Goal: Task Accomplishment & Management: Manage account settings

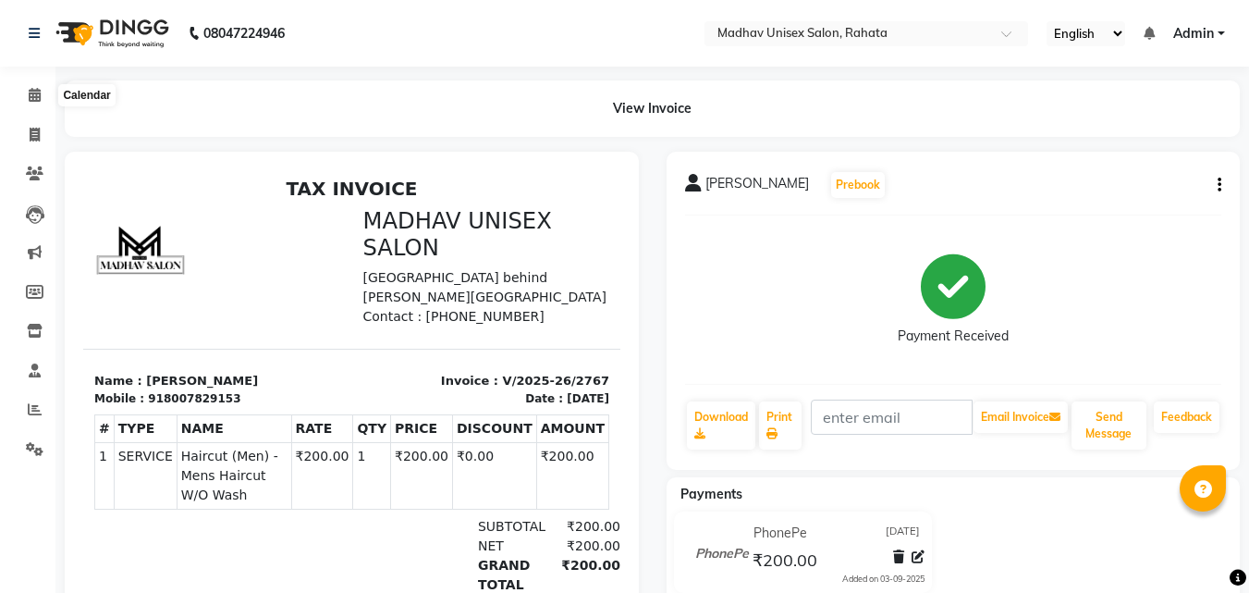
click at [41, 92] on icon at bounding box center [35, 95] width 12 height 14
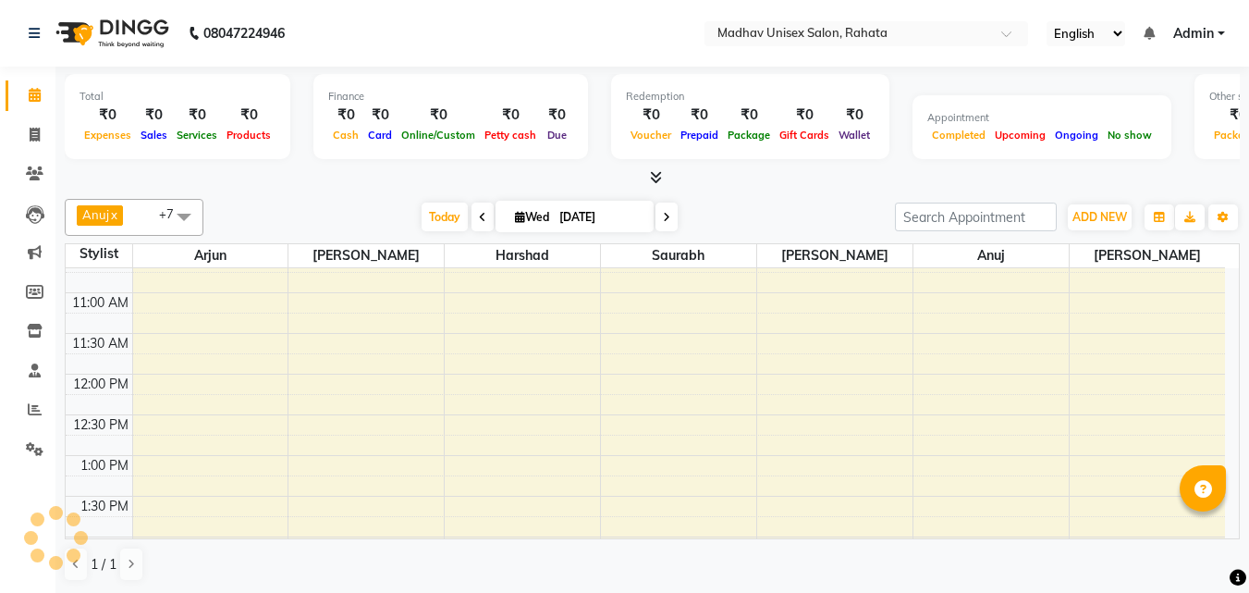
scroll to position [381, 0]
click at [457, 382] on div "6:00 AM 6:30 AM 7:00 AM 7:30 AM 8:00 AM 8:30 AM 9:00 AM 9:30 AM 10:00 AM 10:30 …" at bounding box center [645, 578] width 1159 height 1382
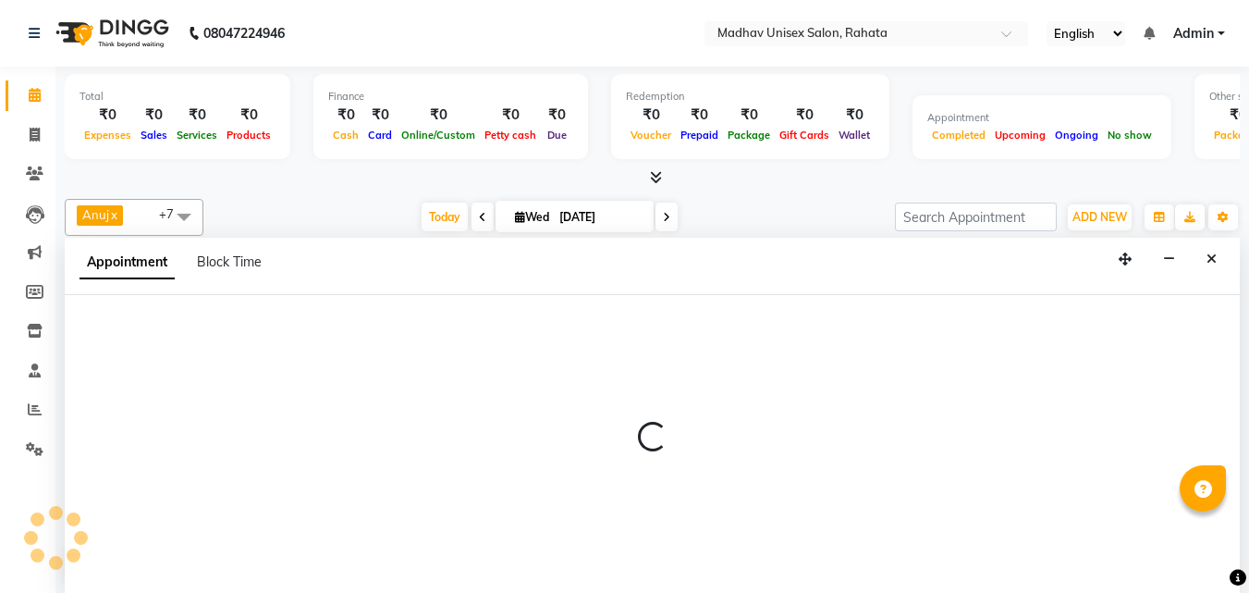
scroll to position [1, 0]
select select "14048"
select select "720"
select select "tentative"
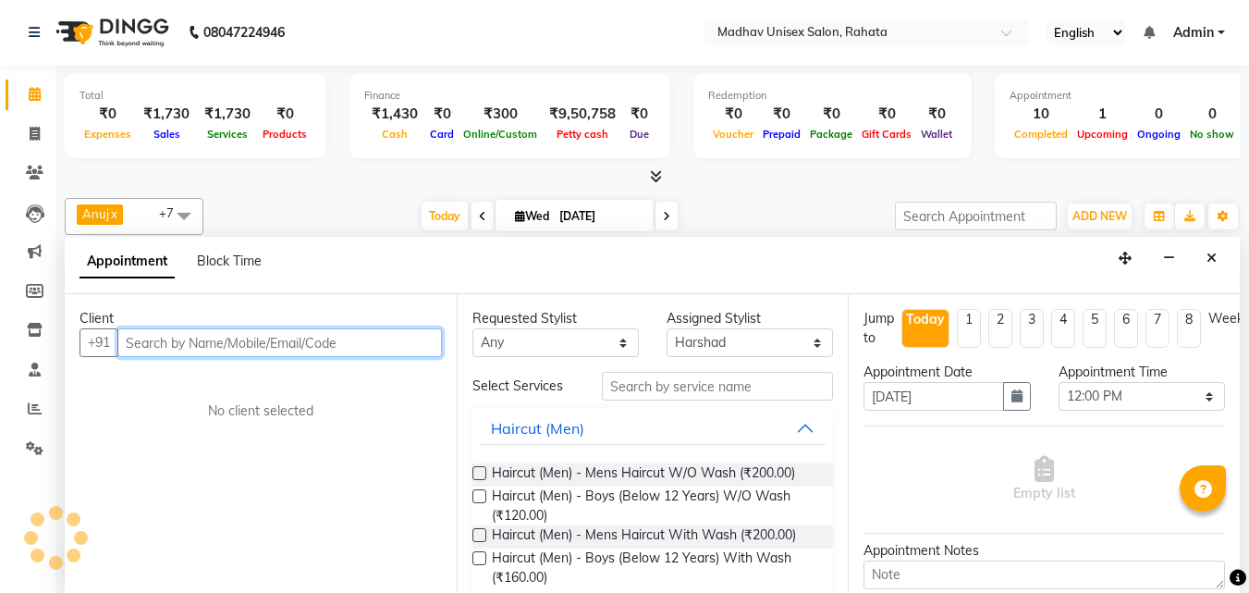
click at [284, 344] on input "text" at bounding box center [279, 342] width 324 height 29
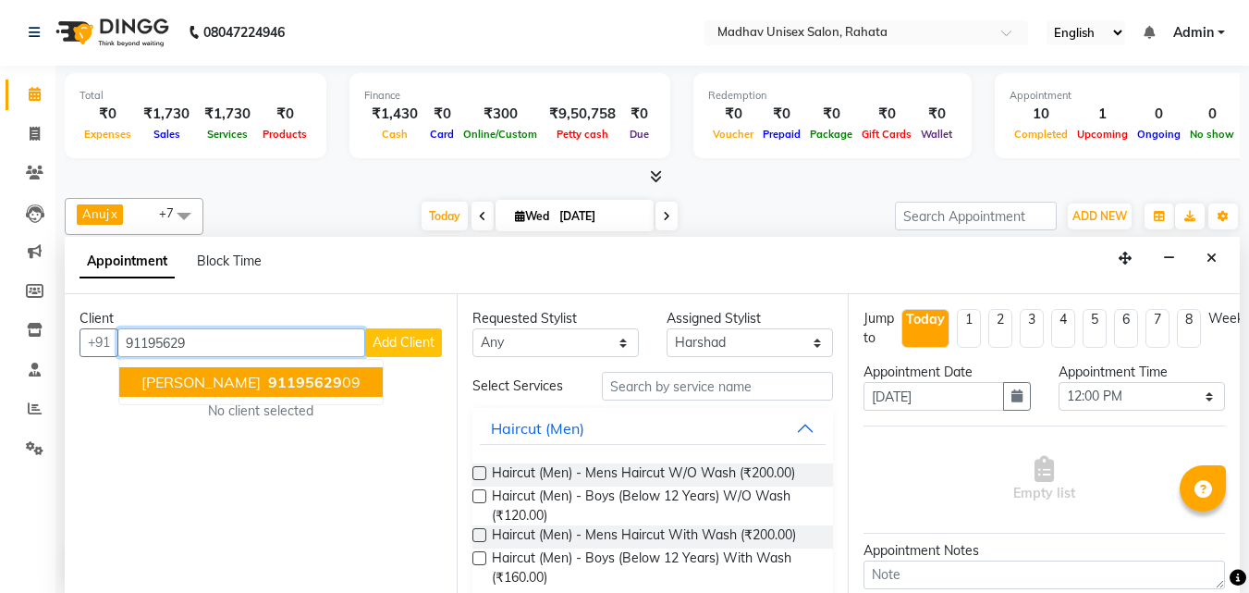
click at [275, 379] on span "91195629" at bounding box center [305, 382] width 74 height 18
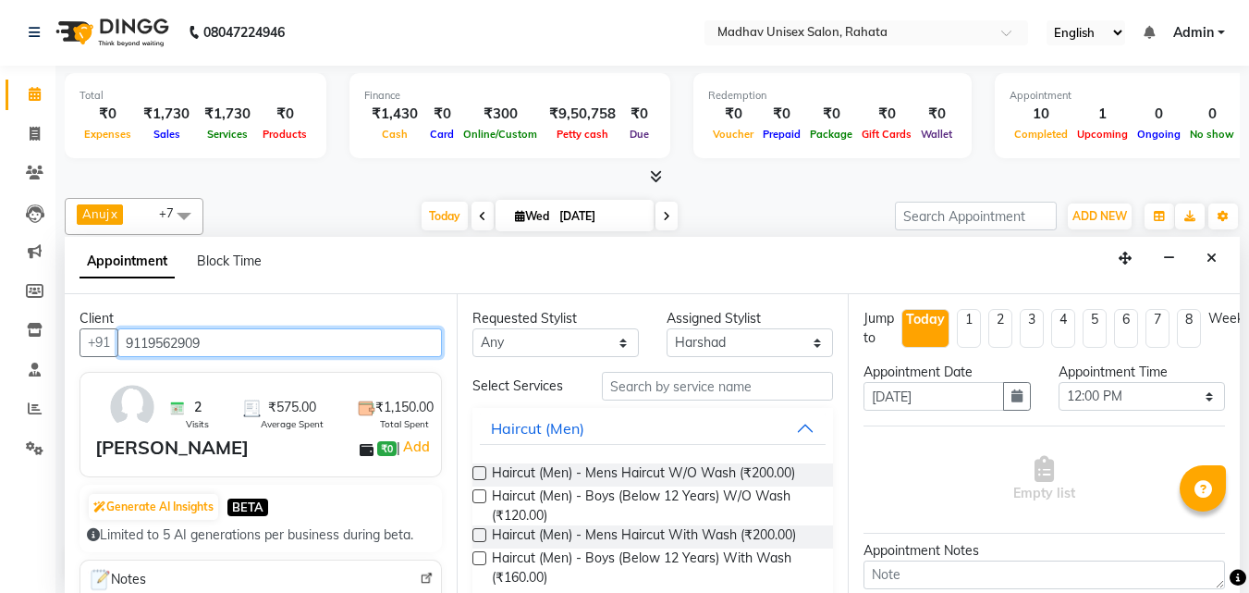
type input "9119562909"
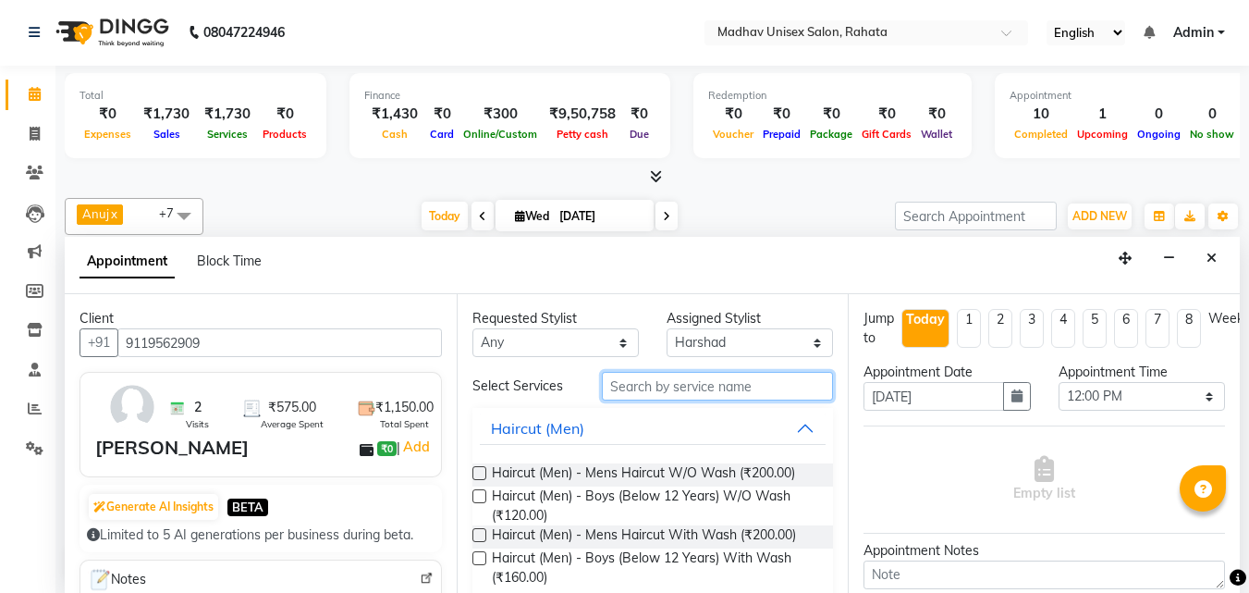
click at [628, 389] on input "text" at bounding box center [717, 386] width 231 height 29
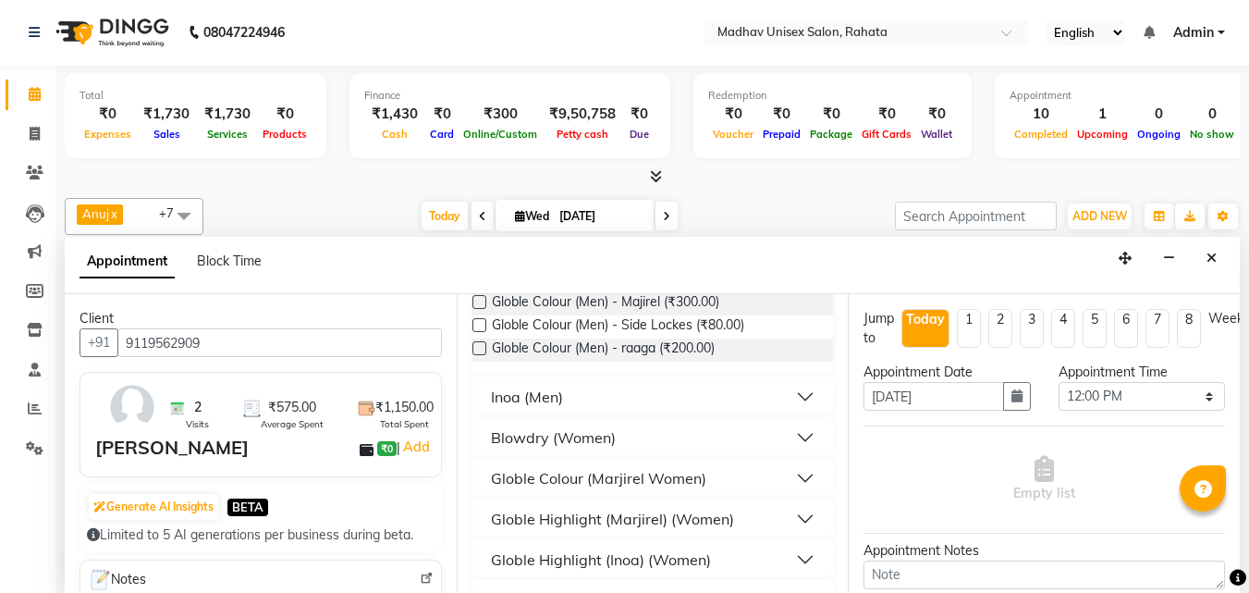
scroll to position [0, 0]
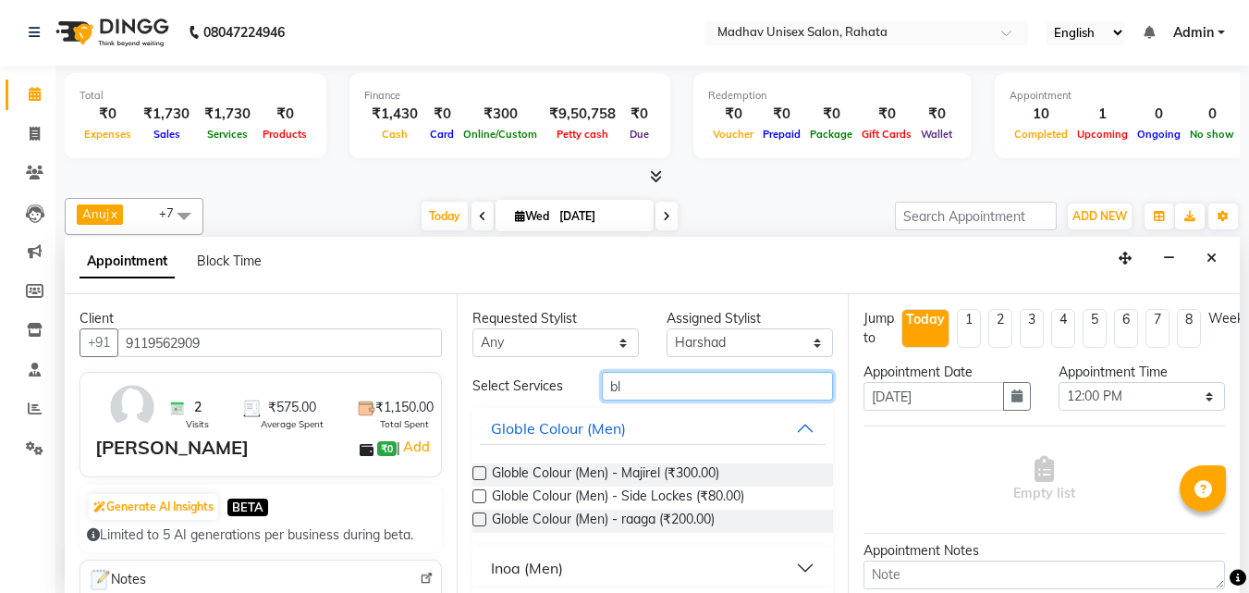
click at [640, 390] on input "bl" at bounding box center [717, 386] width 231 height 29
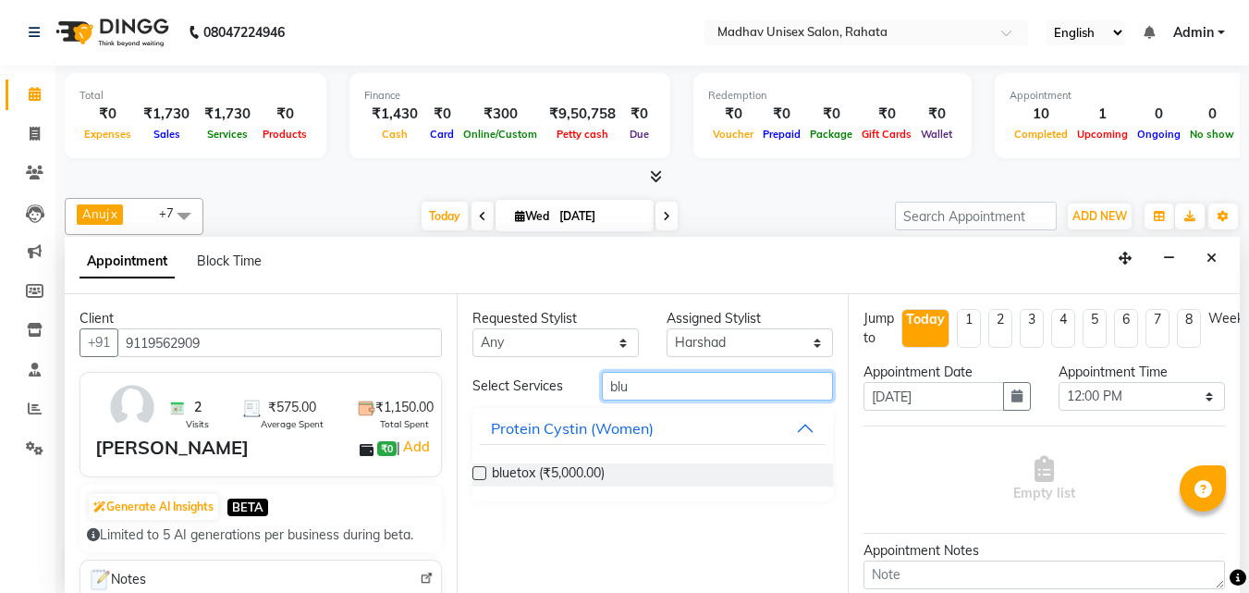
type input "blu"
click at [574, 461] on div "bluetox (₹5,000.00)" at bounding box center [652, 474] width 361 height 53
click at [568, 474] on span "bluetox (₹5,000.00)" at bounding box center [548, 474] width 113 height 23
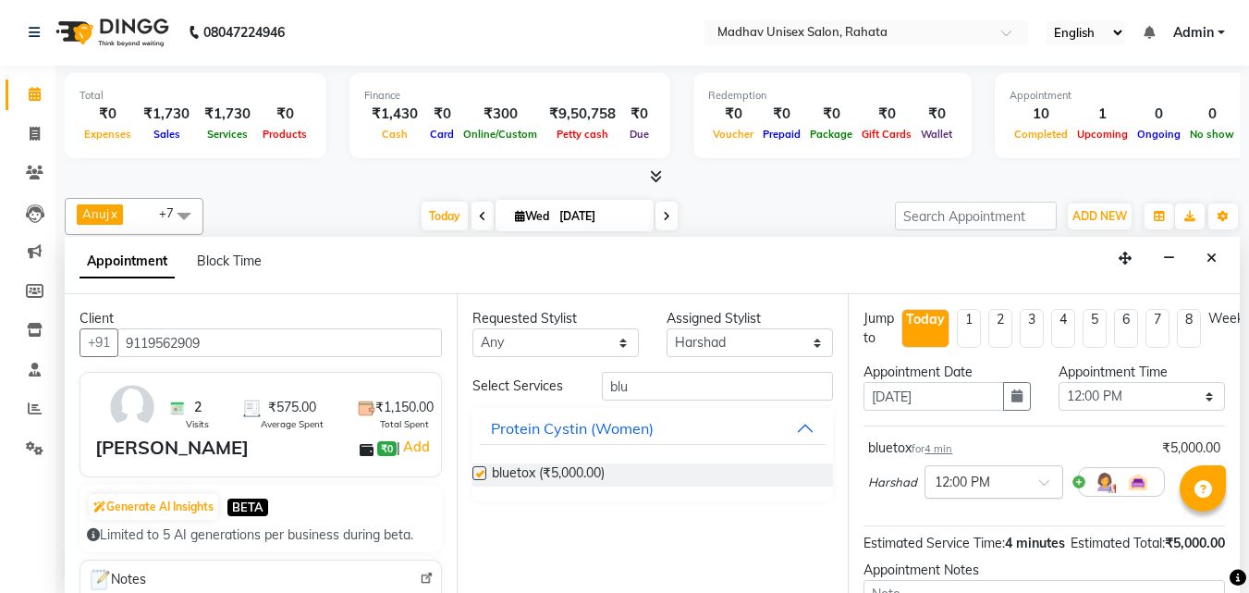
checkbox input "false"
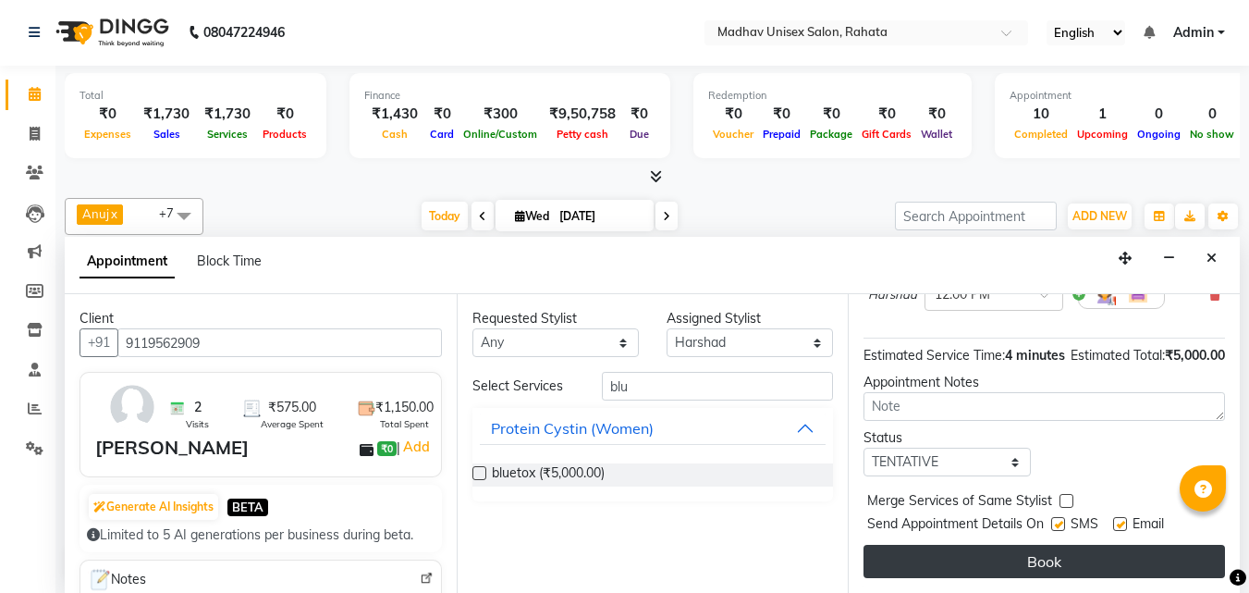
click at [948, 544] on button "Book" at bounding box center [1043, 560] width 361 height 33
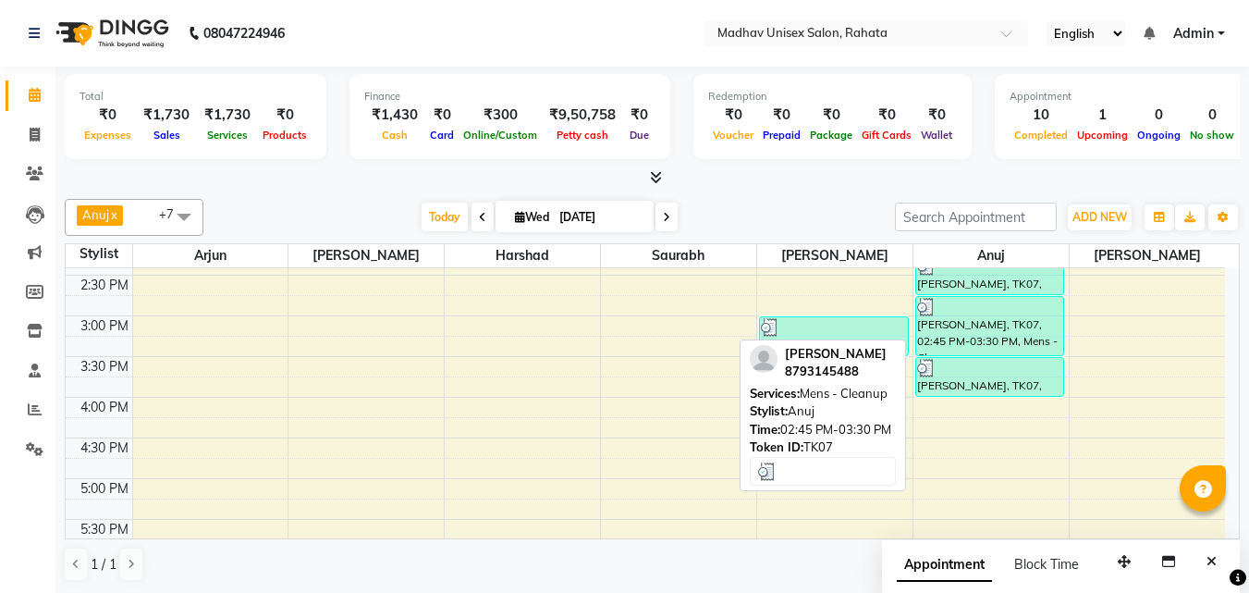
scroll to position [700, 0]
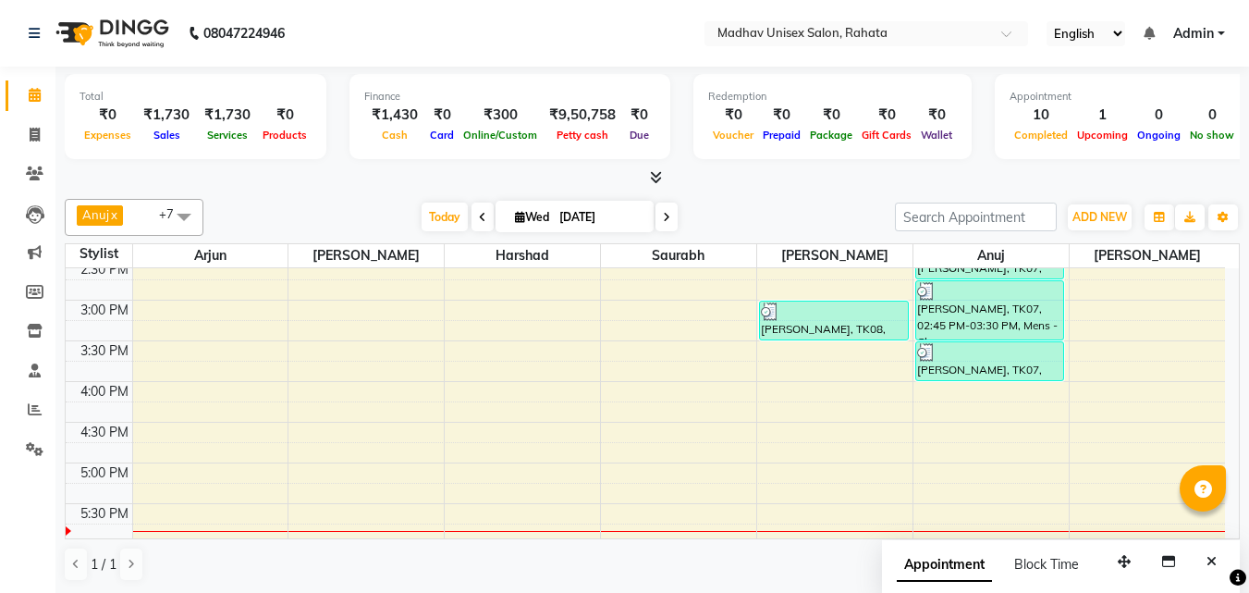
click at [926, 425] on div "6:00 AM 6:30 AM 7:00 AM 7:30 AM 8:00 AM 8:30 AM 9:00 AM 9:30 AM 10:00 AM 10:30 …" at bounding box center [645, 259] width 1159 height 1382
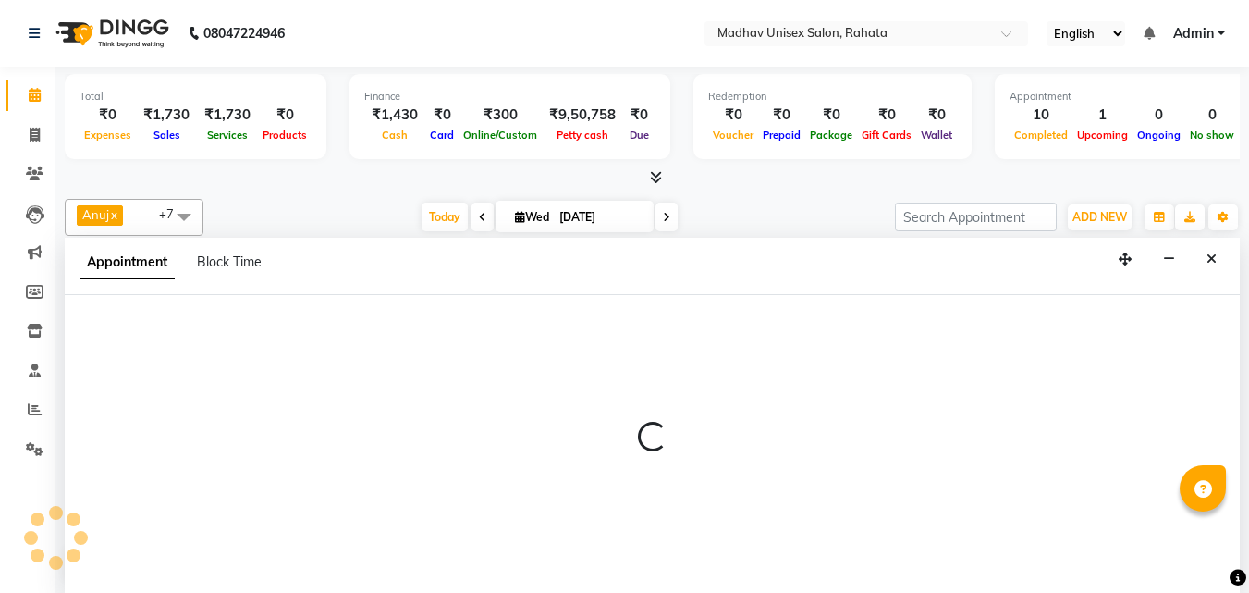
scroll to position [1, 0]
select select "60298"
select select "990"
select select "tentative"
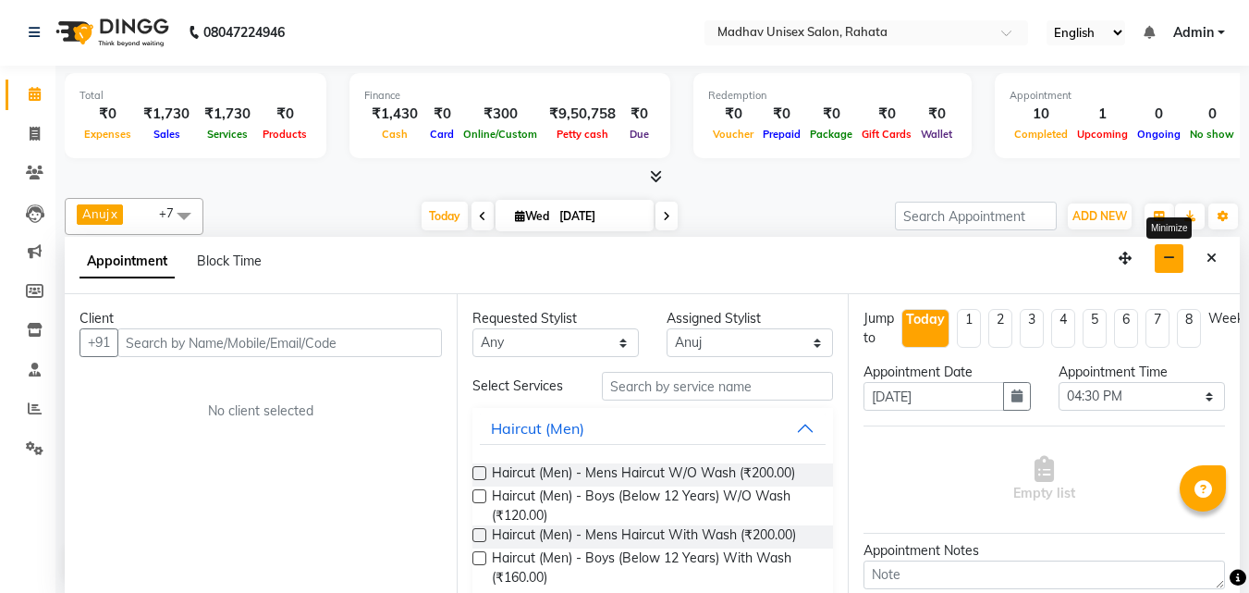
click at [1172, 250] on button "button" at bounding box center [1169, 258] width 29 height 29
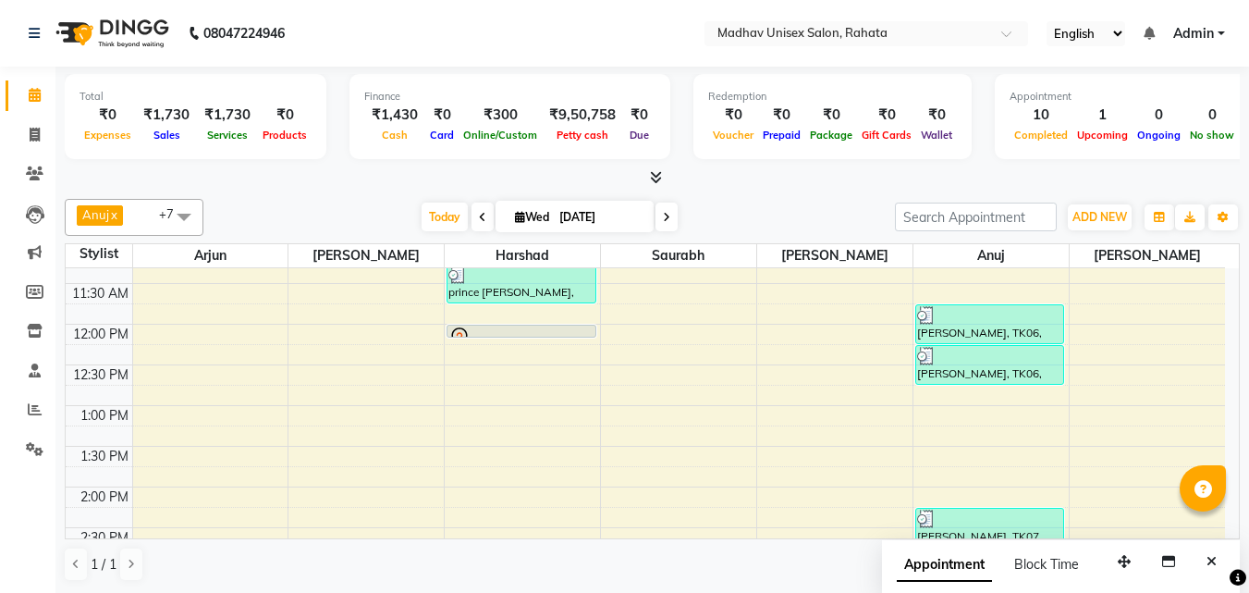
scroll to position [431, 0]
select select "36945"
select select "tentative"
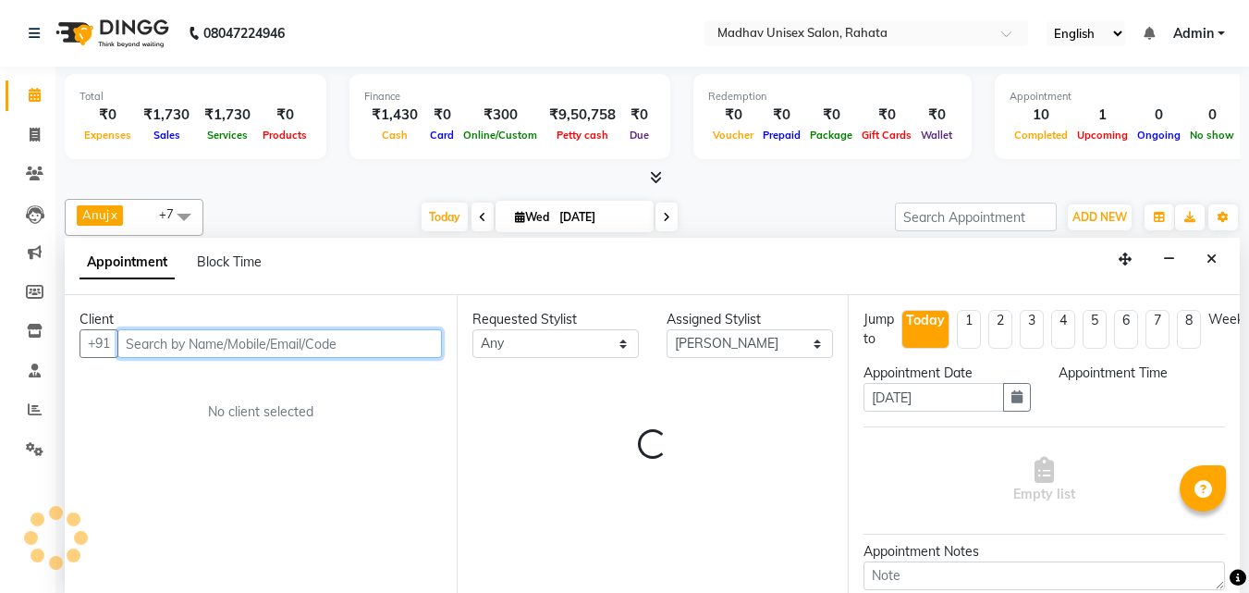
scroll to position [1, 0]
select select "735"
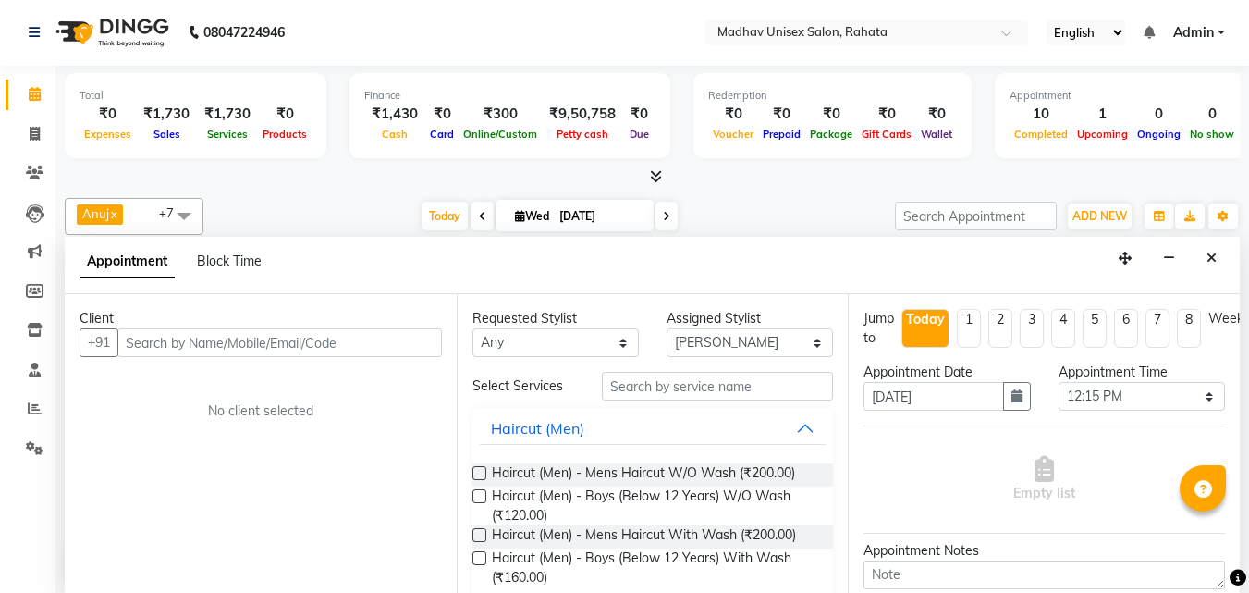
drag, startPoint x: 803, startPoint y: 349, endPoint x: 128, endPoint y: 373, distance: 675.3
click at [128, 373] on div "Client +91 No client selected" at bounding box center [261, 443] width 392 height 299
click at [152, 321] on div "Client" at bounding box center [261, 318] width 362 height 19
click at [152, 326] on div "Client" at bounding box center [261, 318] width 362 height 19
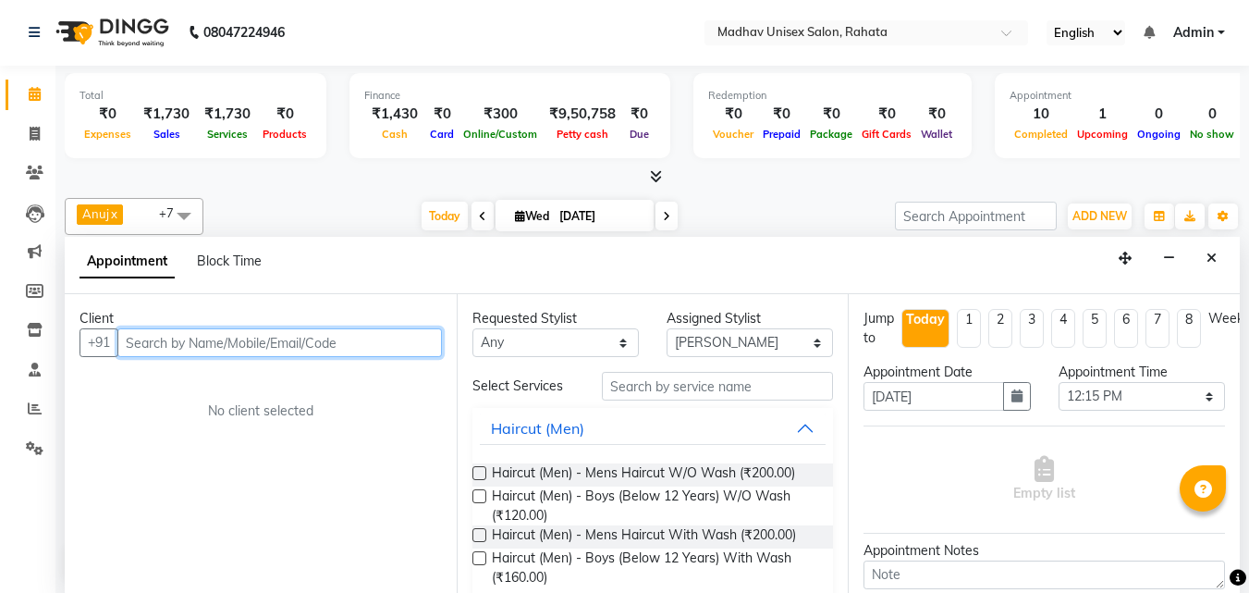
click at [152, 332] on input "text" at bounding box center [279, 342] width 324 height 29
click at [152, 333] on input "text" at bounding box center [279, 342] width 324 height 29
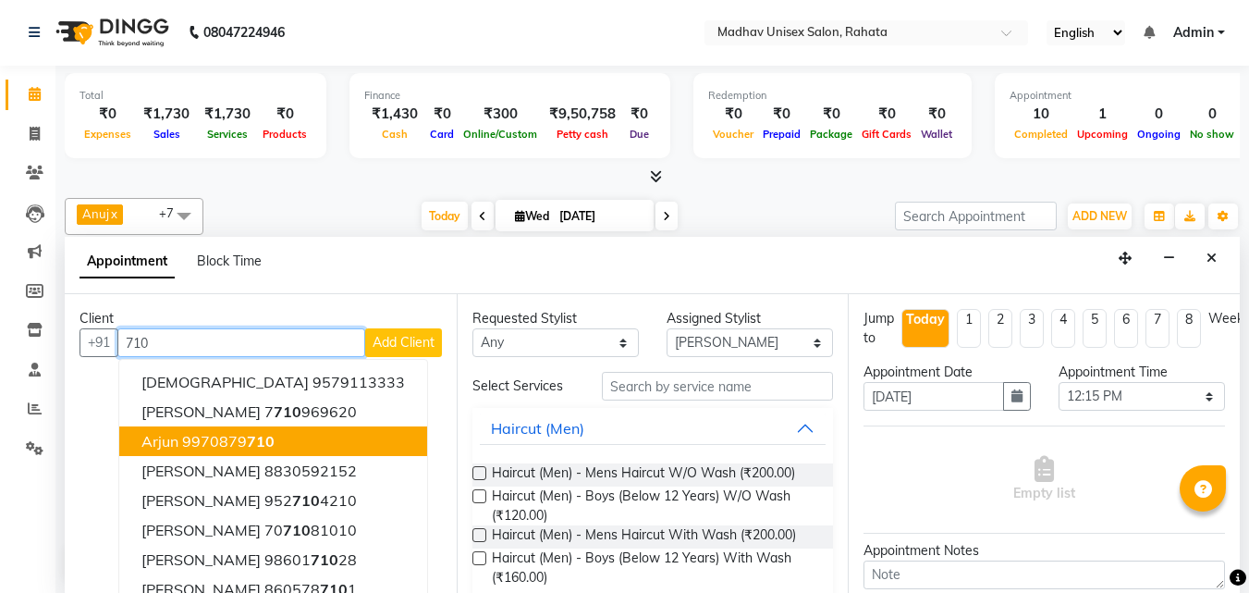
drag, startPoint x: 208, startPoint y: 443, endPoint x: 226, endPoint y: 436, distance: 19.6
click at [208, 441] on ngb-highlight "9970879 710" at bounding box center [228, 441] width 92 height 18
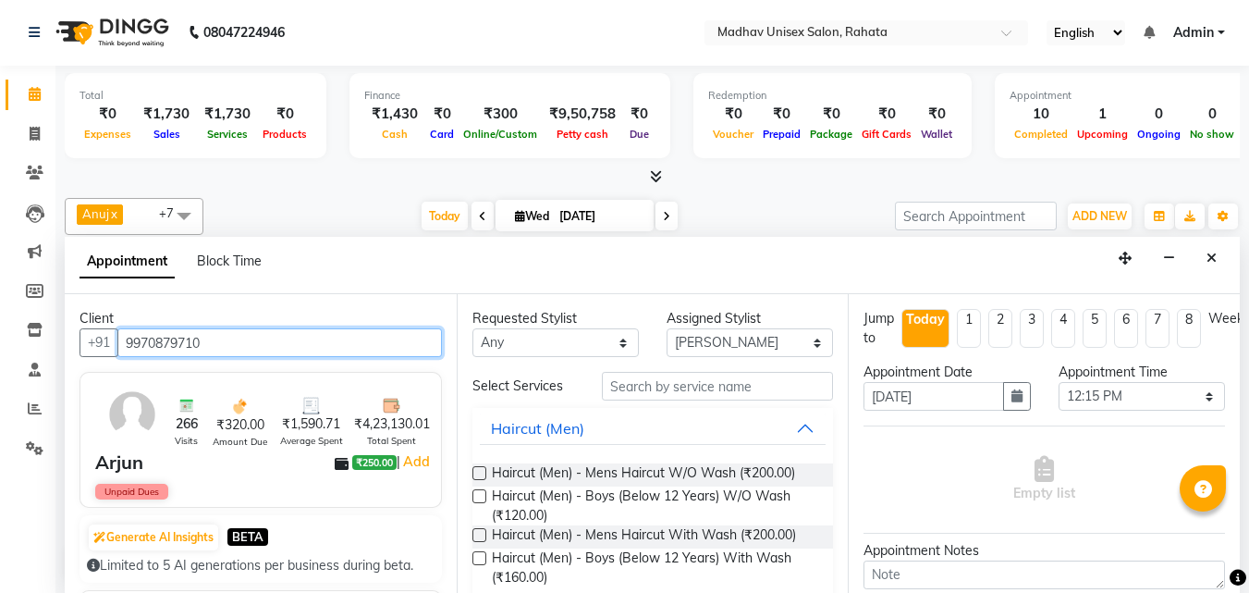
type input "9970879710"
click at [529, 462] on div "Haircut (Men) - Mens Haircut W/O Wash (₹200.00) Haircut (Men) - Boys (Below 12 …" at bounding box center [652, 524] width 361 height 153
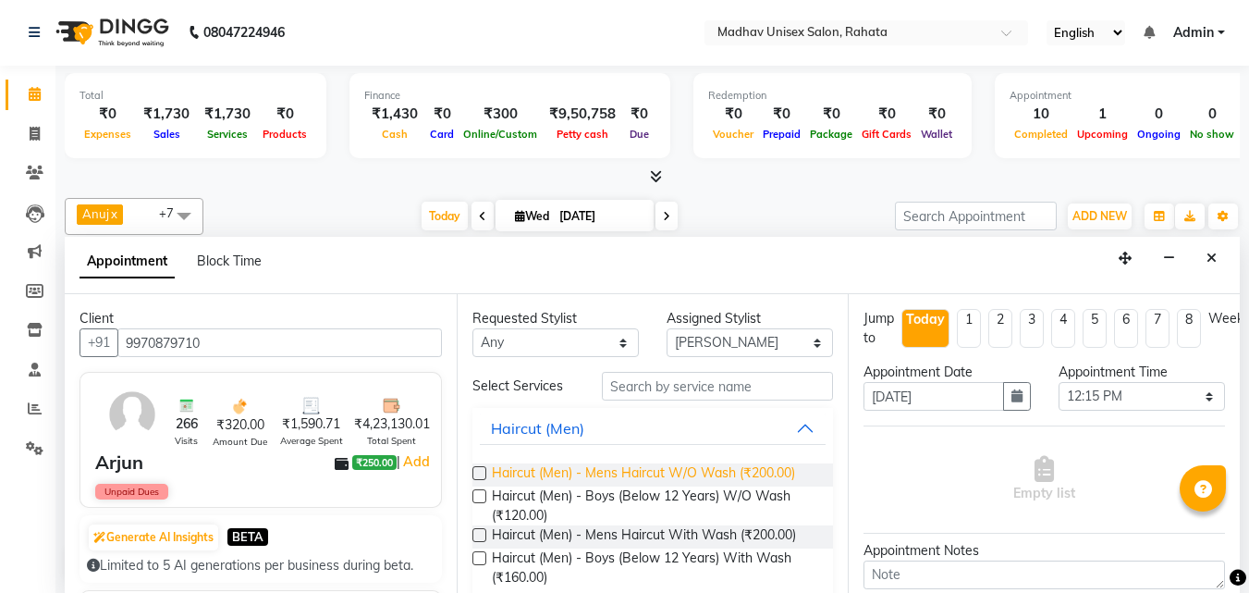
click at [529, 466] on span "Haircut (Men) - Mens Haircut W/O Wash (₹200.00)" at bounding box center [643, 474] width 303 height 23
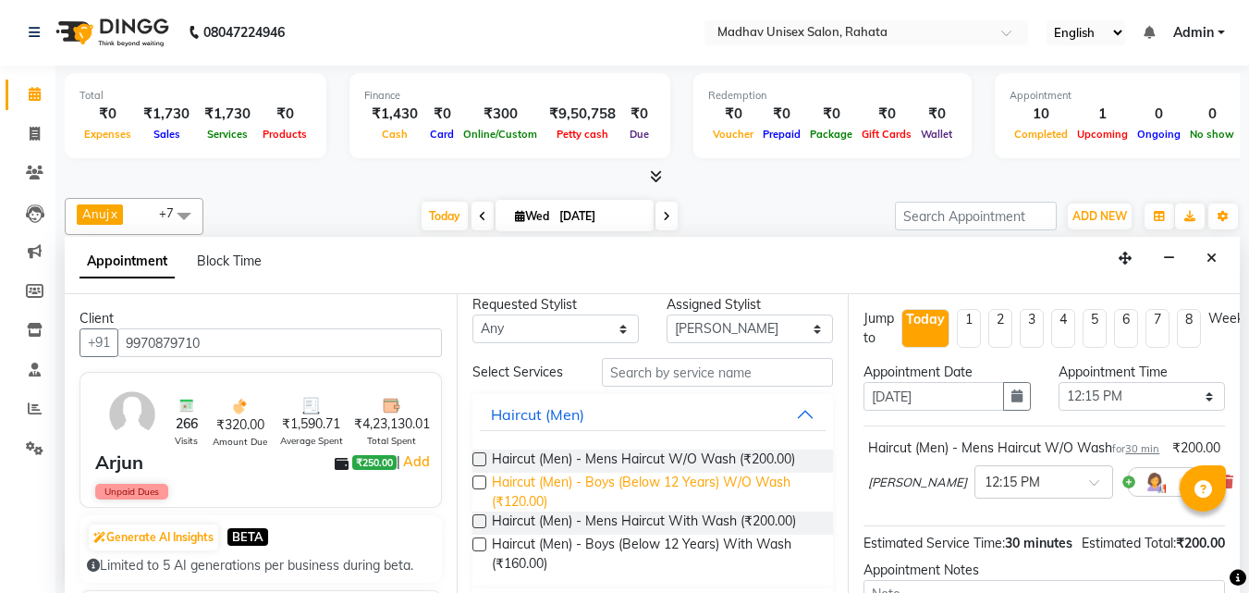
scroll to position [15, 0]
click at [558, 463] on span "Haircut (Men) - Mens Haircut W/O Wash (₹200.00)" at bounding box center [643, 459] width 303 height 23
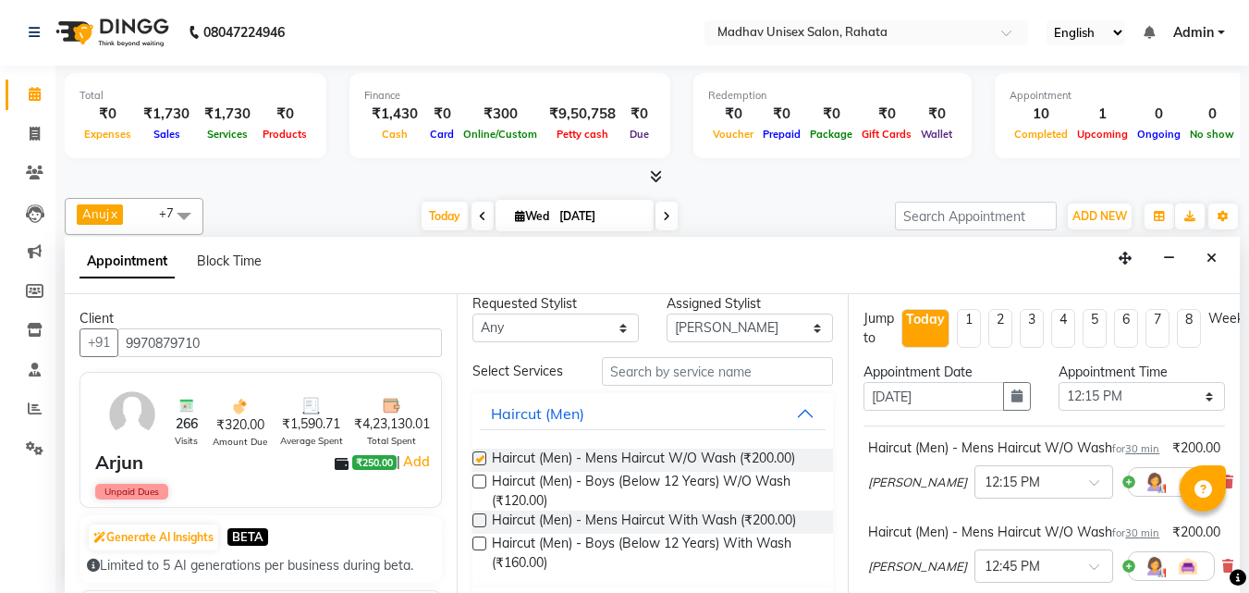
checkbox input "false"
click at [957, 506] on div "[PERSON_NAME] × 12:15 PM" at bounding box center [1041, 482] width 347 height 48
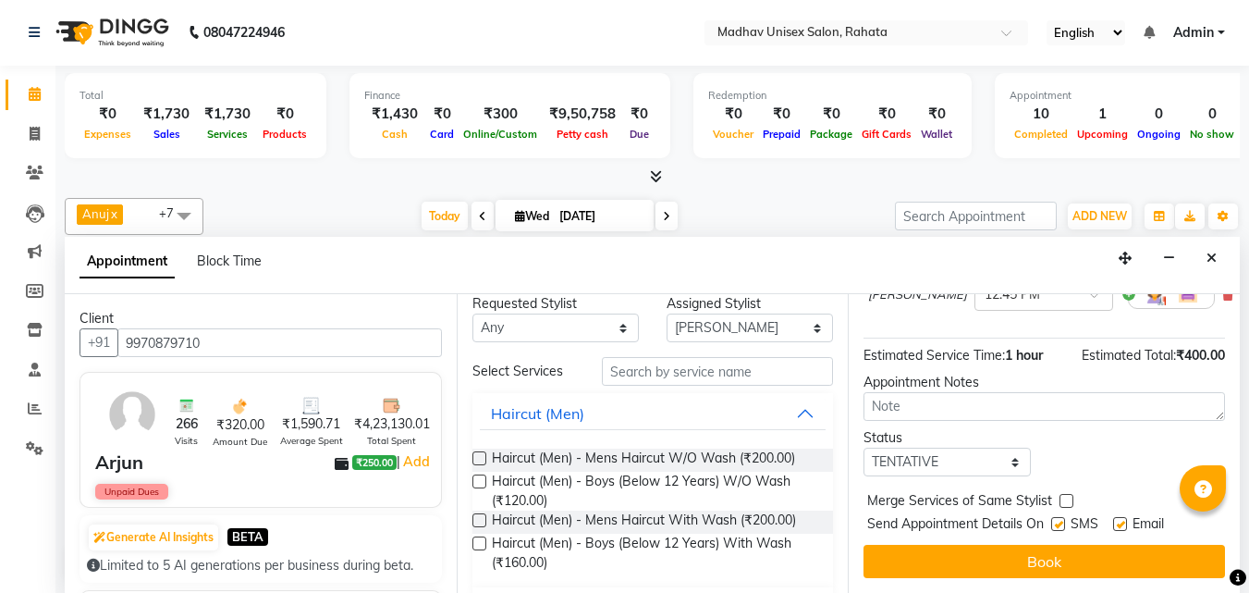
click at [958, 544] on button "Book" at bounding box center [1043, 560] width 361 height 33
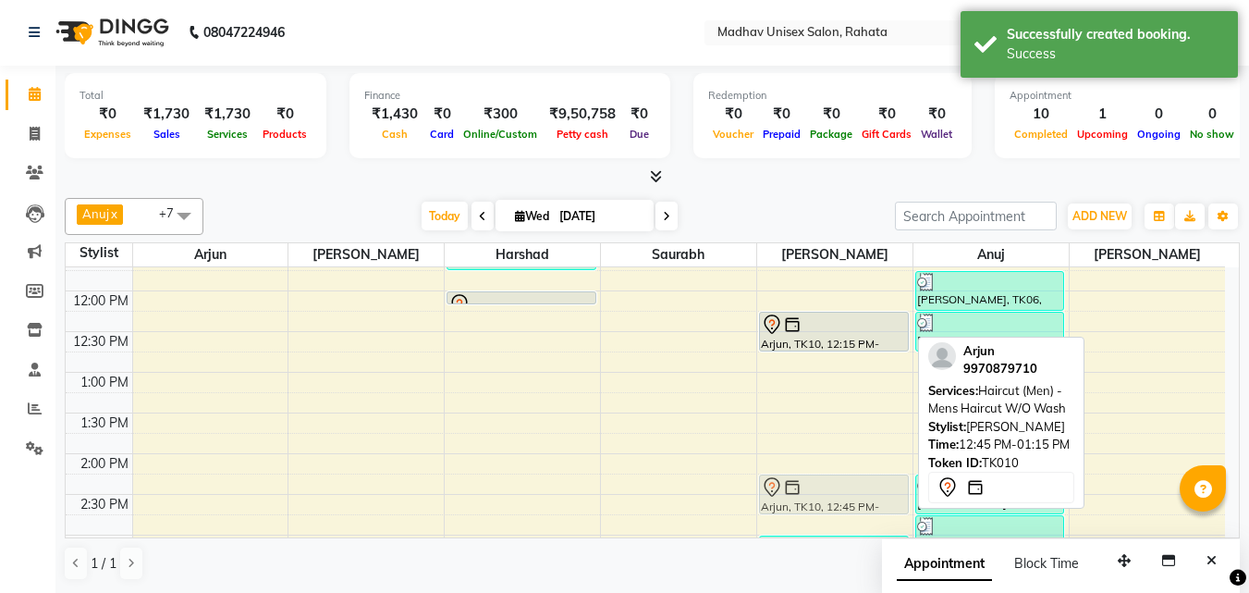
scroll to position [470, 0]
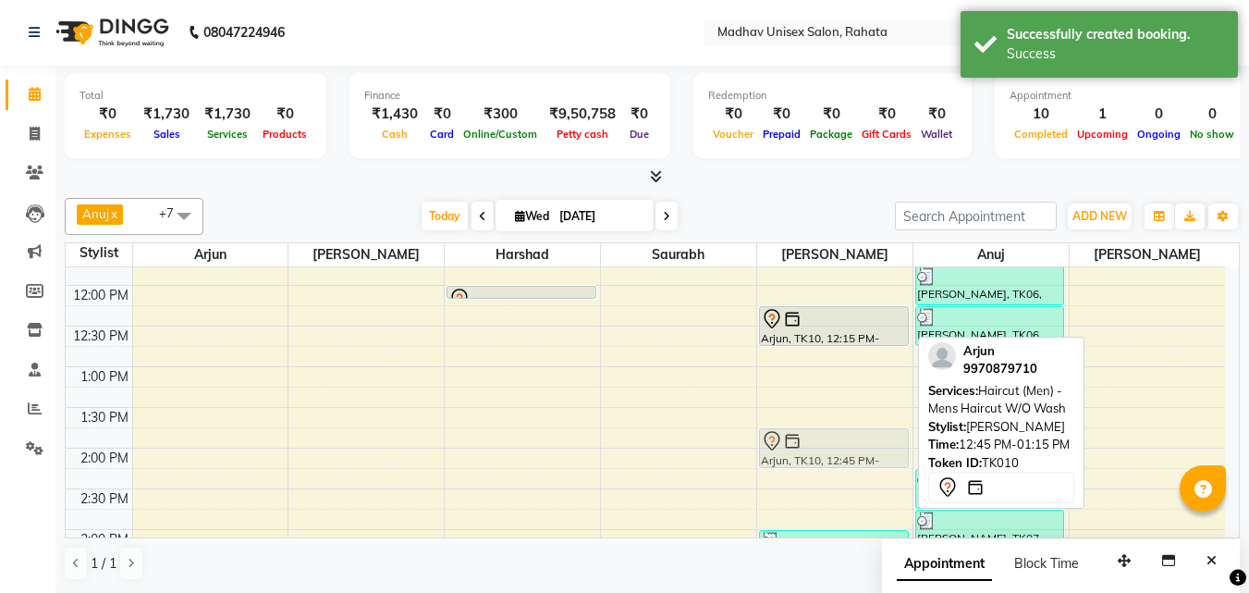
drag, startPoint x: 811, startPoint y: 398, endPoint x: 806, endPoint y: 448, distance: 51.1
click at [806, 448] on div "Arjun, TK04, 09:00 AM-09:30 AM, [PERSON_NAME] (Men) - [PERSON_NAME] Trim [PERSO…" at bounding box center [834, 489] width 155 height 1382
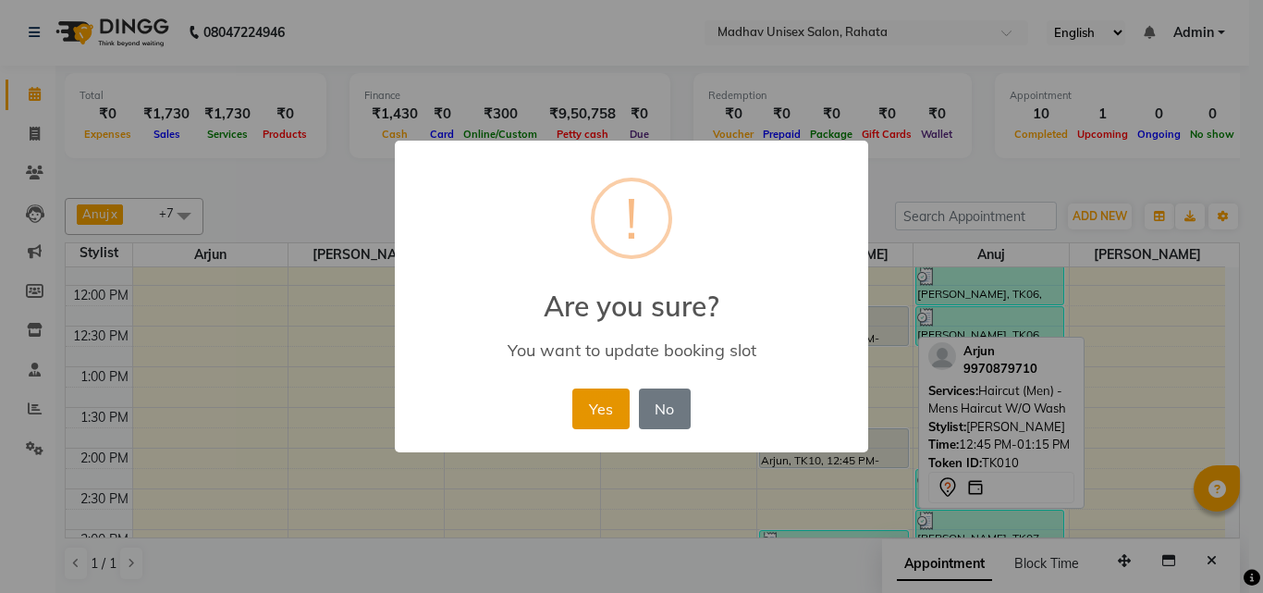
drag, startPoint x: 605, startPoint y: 399, endPoint x: 623, endPoint y: 398, distance: 18.6
click at [607, 399] on button "Yes" at bounding box center [600, 408] width 56 height 41
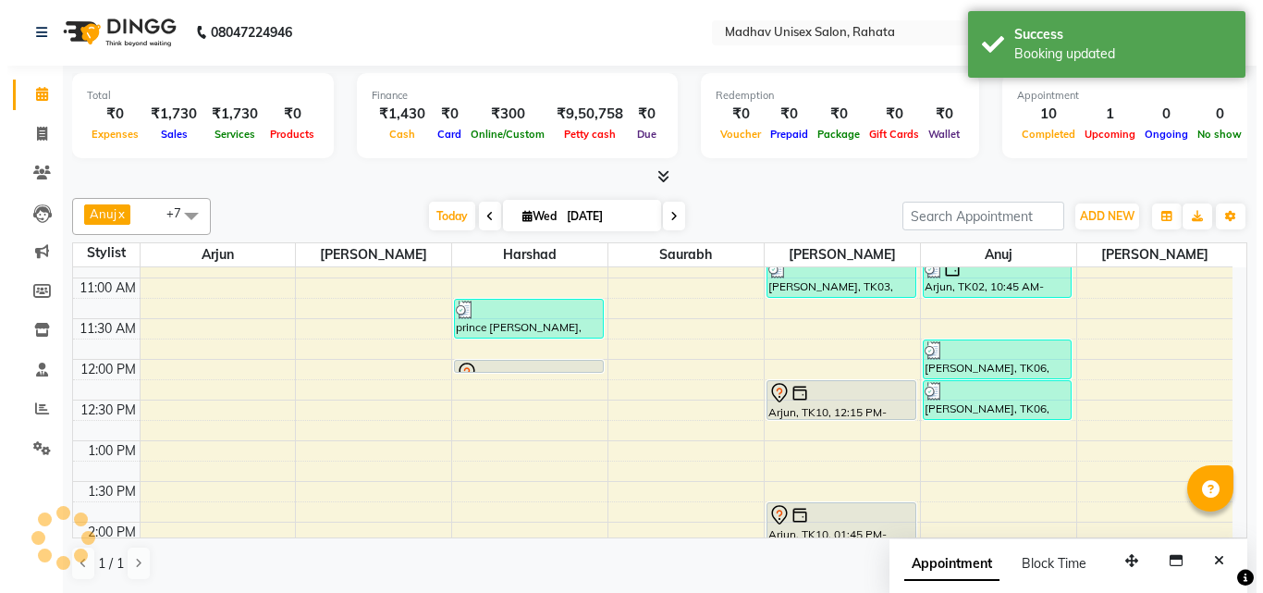
scroll to position [397, 0]
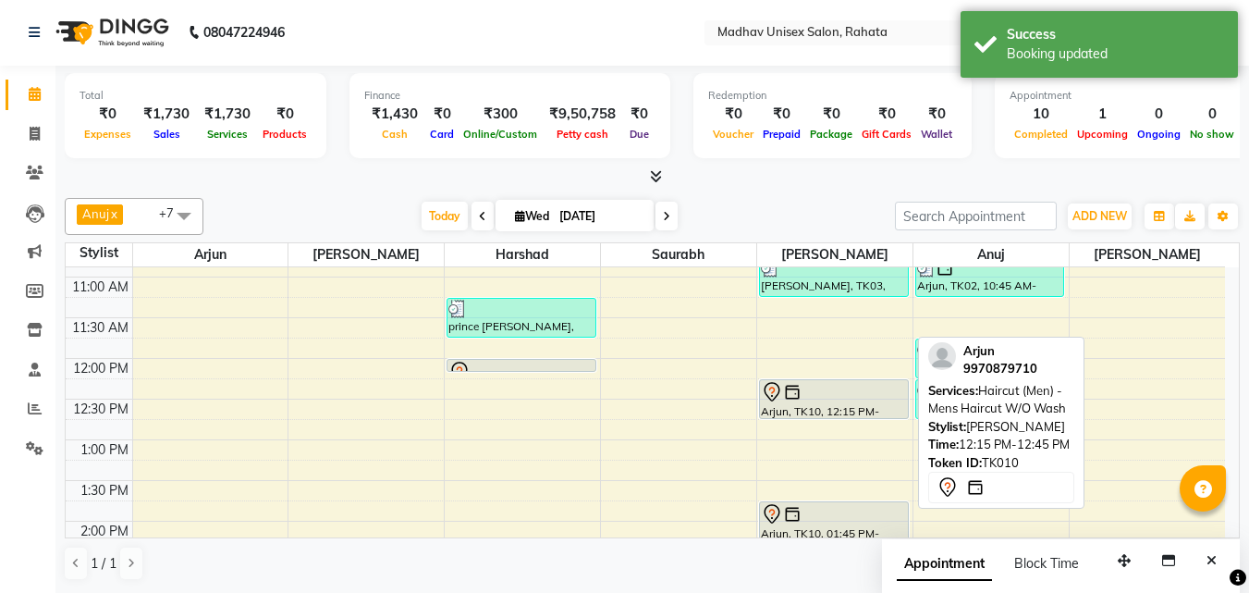
click at [808, 405] on div "Arjun, TK10, 12:15 PM-12:45 PM, Haircut (Men) - Mens Haircut W/O Wash" at bounding box center [834, 399] width 148 height 38
click at [806, 414] on div at bounding box center [834, 417] width 148 height 7
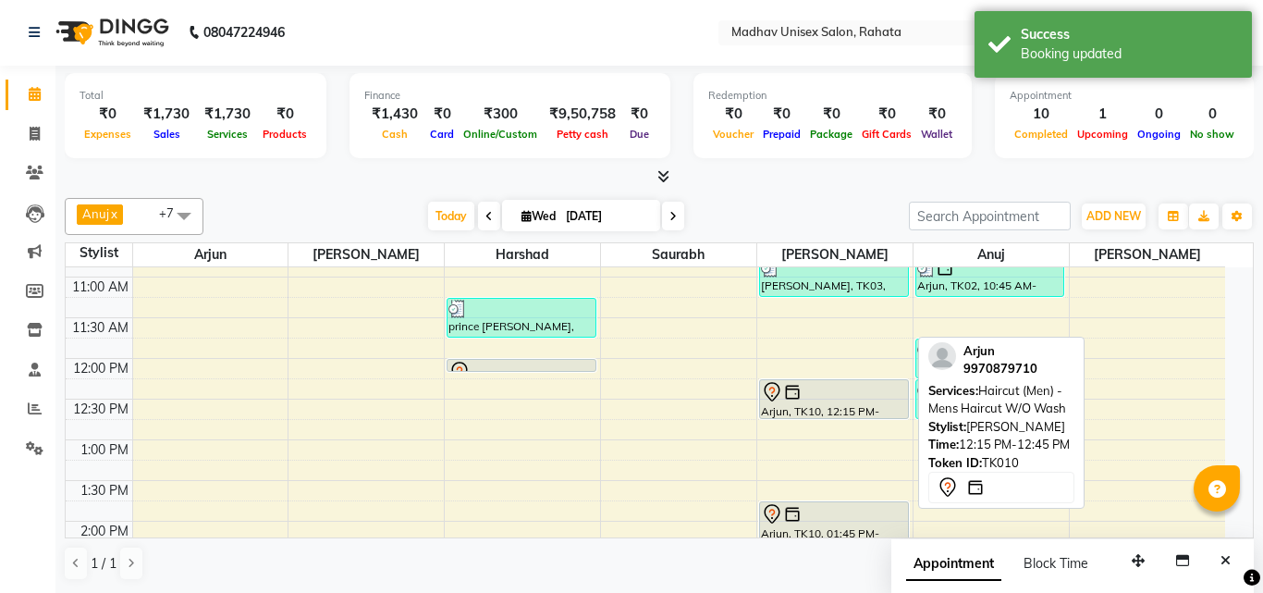
select select "7"
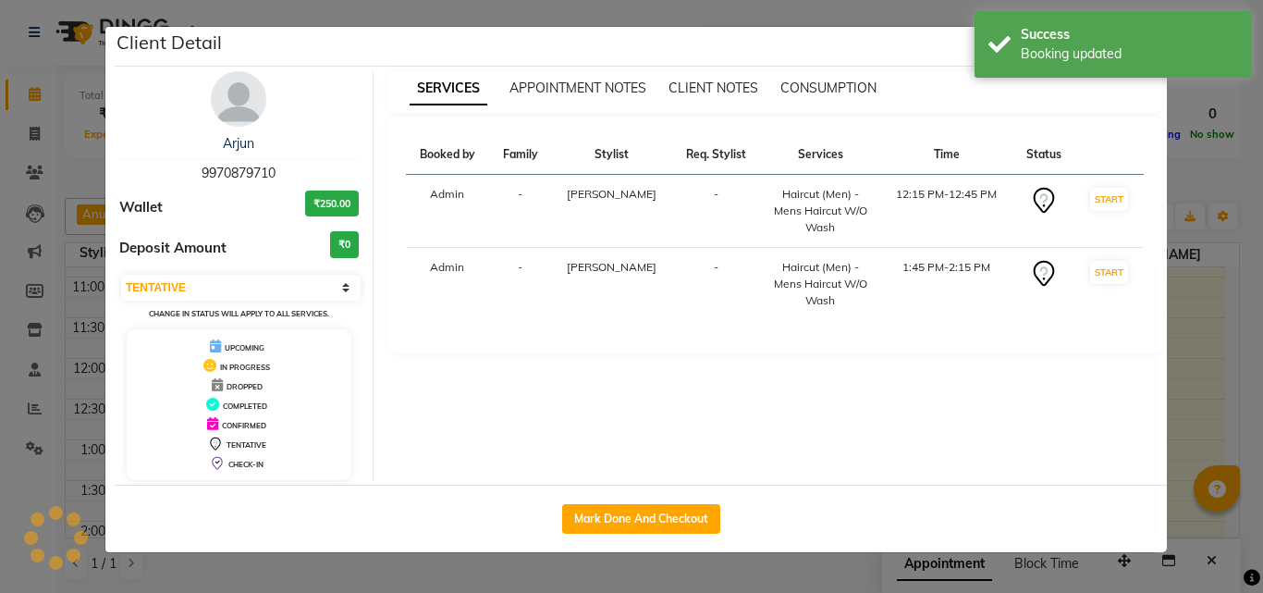
click at [808, 408] on div "SERVICES APPOINTMENT NOTES CLIENT NOTES CONSUMPTION Booked by Family Stylist Re…" at bounding box center [774, 275] width 803 height 409
click at [691, 529] on button "Mark Done And Checkout" at bounding box center [641, 519] width 158 height 30
select select "service"
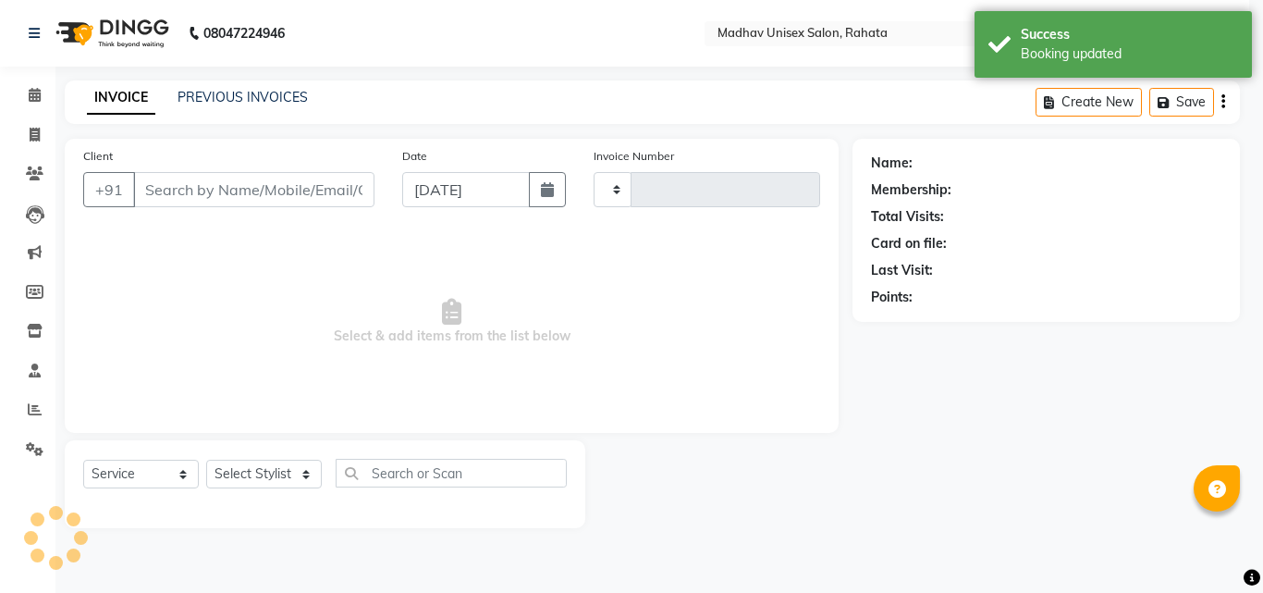
type input "2768"
select select "870"
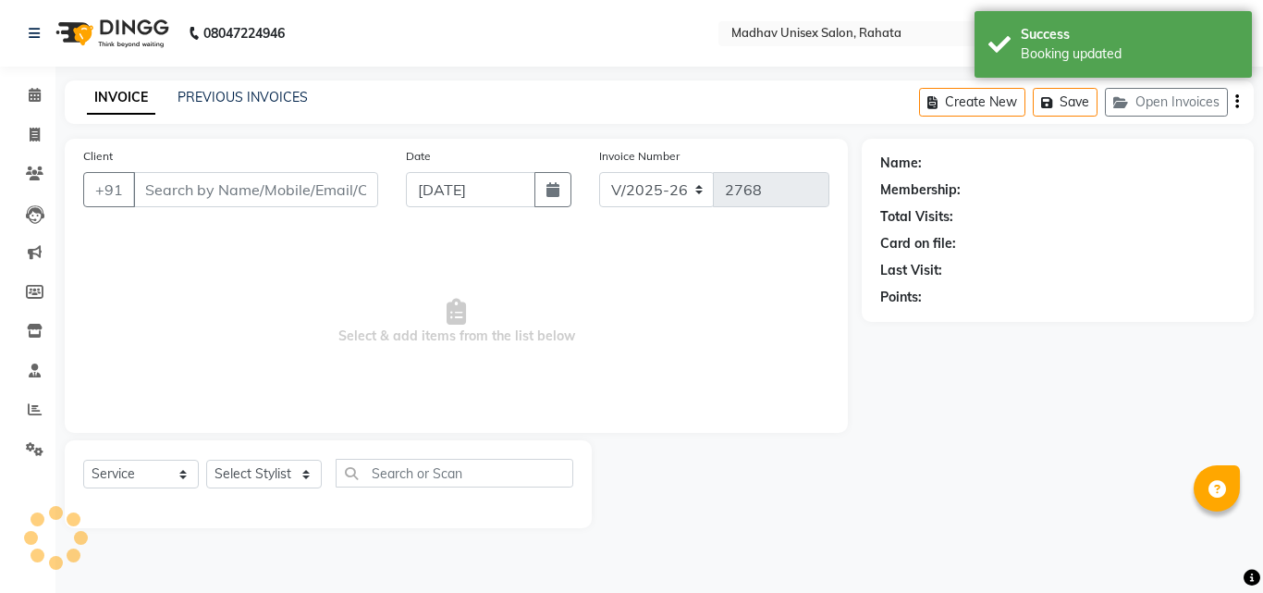
type input "9970879710"
select select "36945"
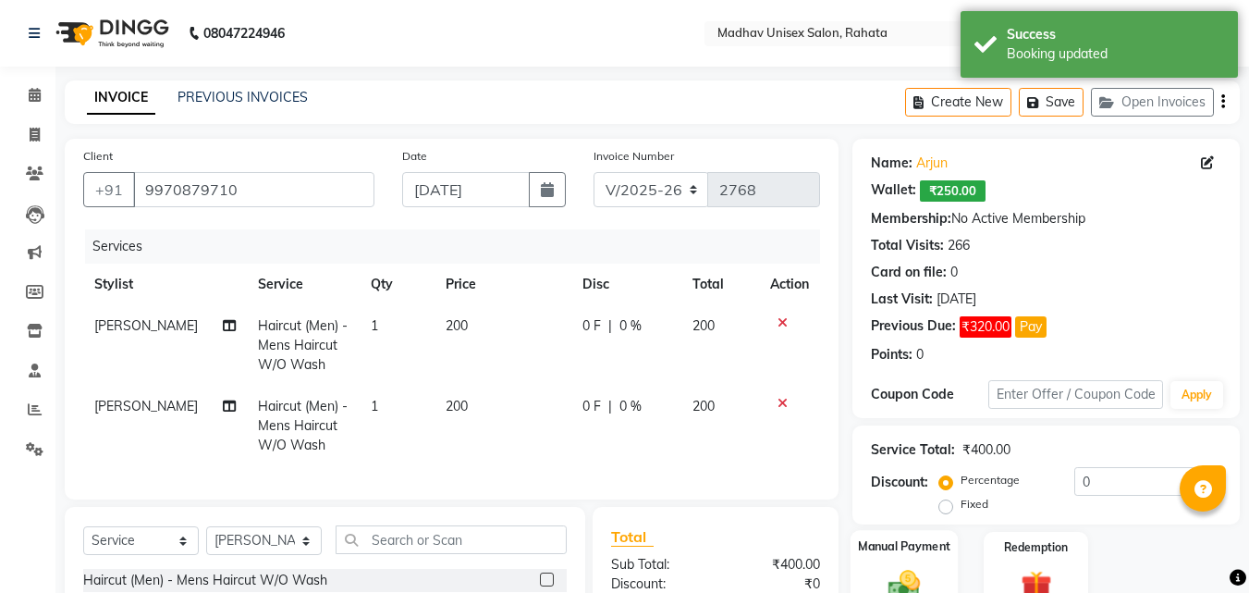
click at [914, 549] on label "Manual Payment" at bounding box center [904, 546] width 92 height 18
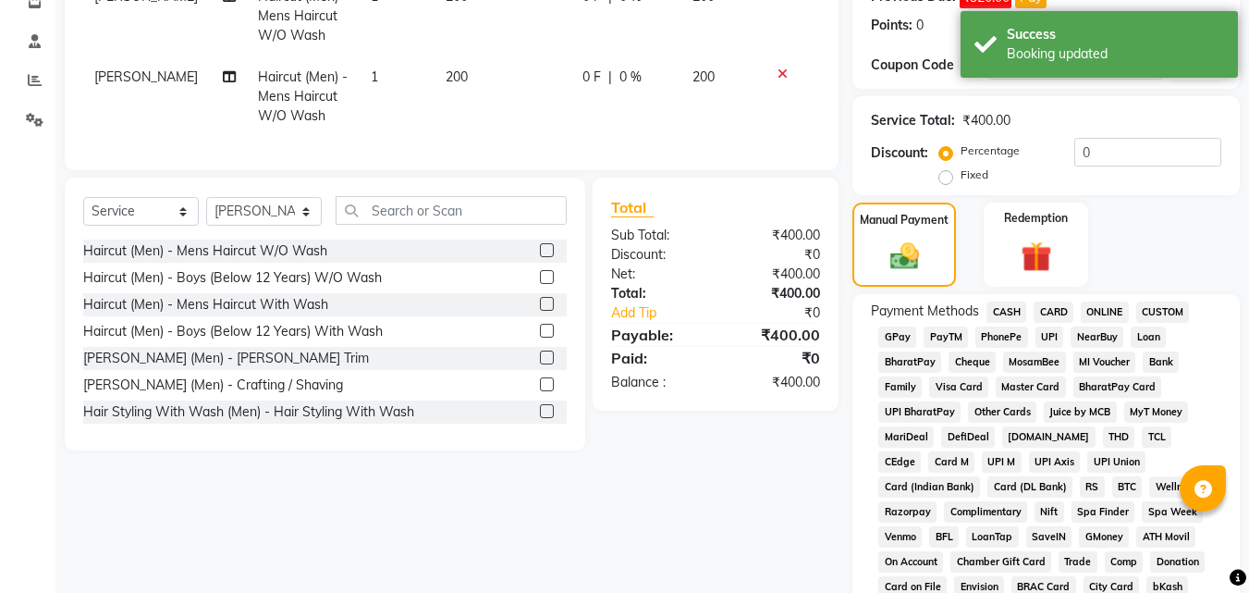
click at [1096, 313] on span "ONLINE" at bounding box center [1105, 311] width 48 height 21
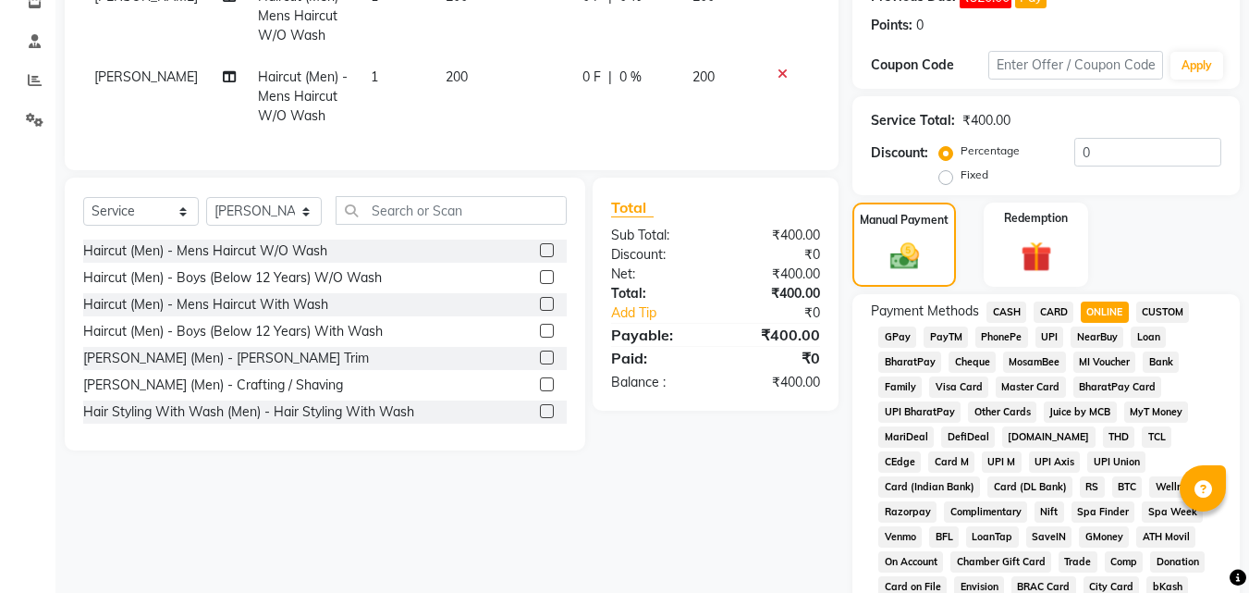
scroll to position [878, 0]
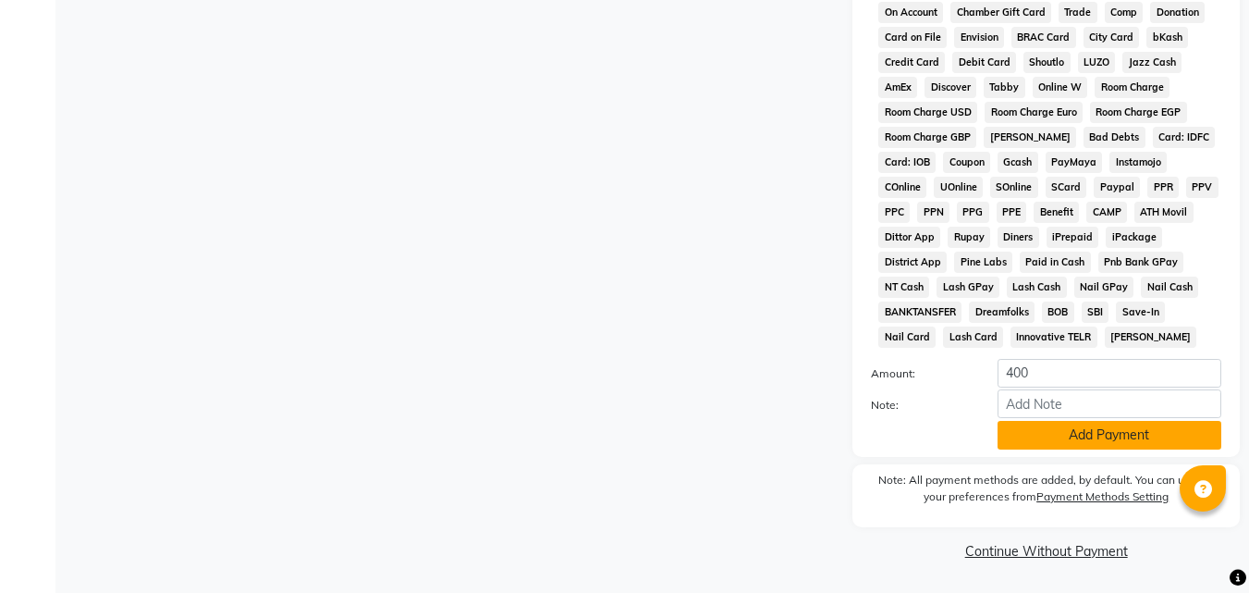
click at [1099, 435] on button "Add Payment" at bounding box center [1109, 435] width 224 height 29
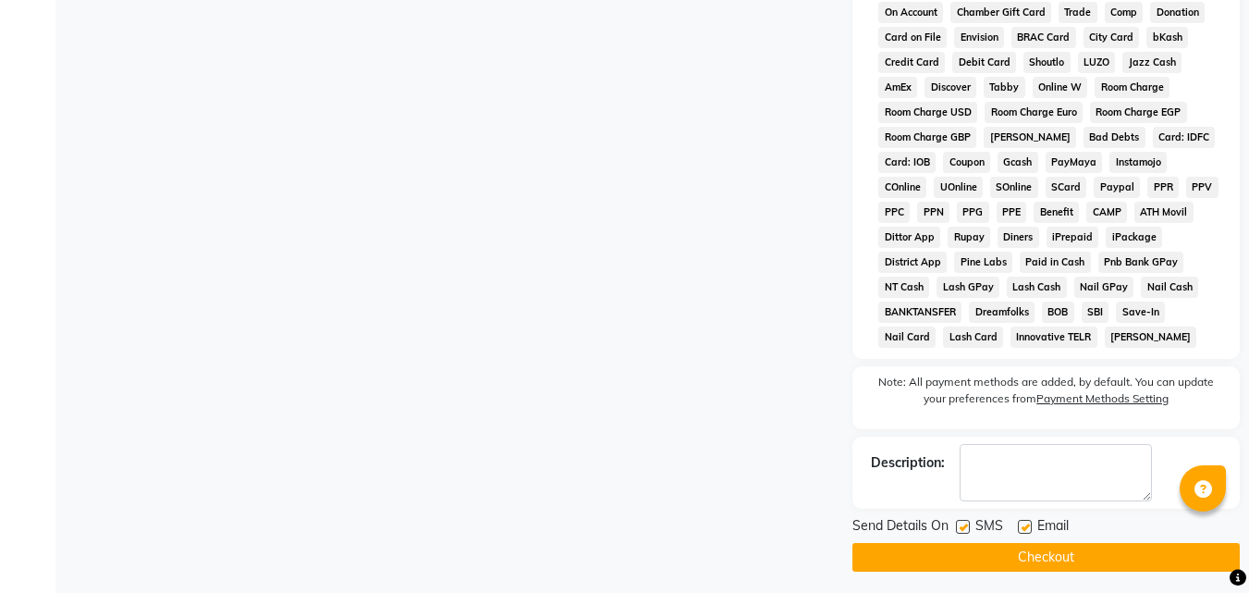
click at [1044, 569] on button "Checkout" at bounding box center [1045, 557] width 387 height 29
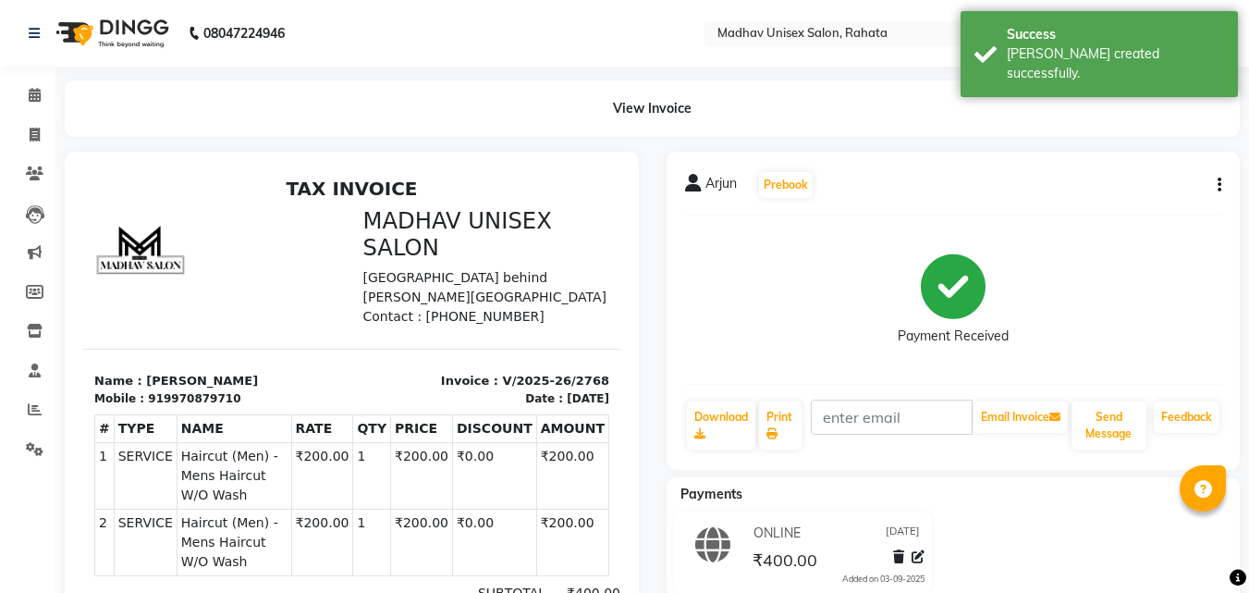
click at [51, 92] on div "View Invoice" at bounding box center [652, 108] width 1203 height 56
click at [31, 97] on icon at bounding box center [35, 95] width 12 height 14
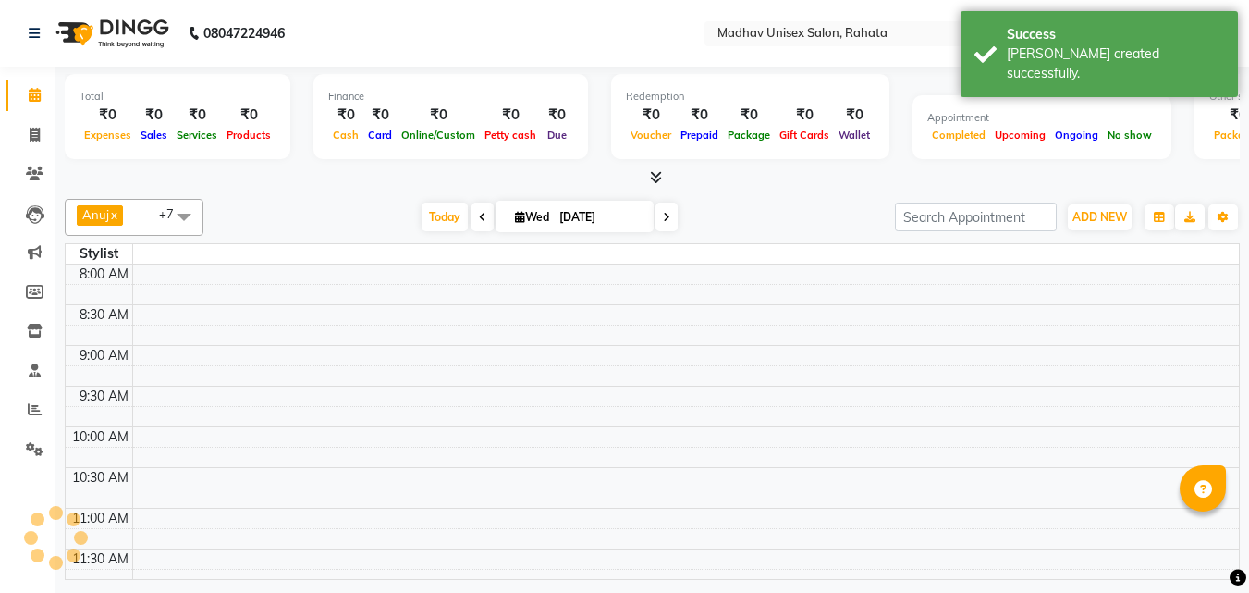
click at [31, 97] on icon at bounding box center [35, 95] width 12 height 14
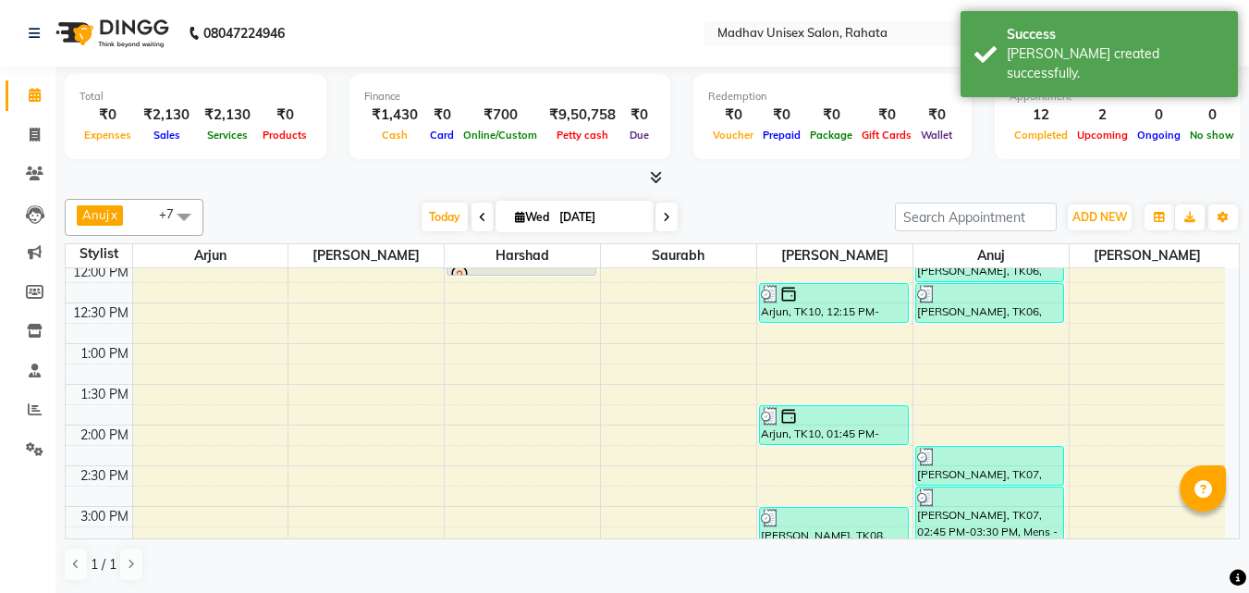
scroll to position [488, 0]
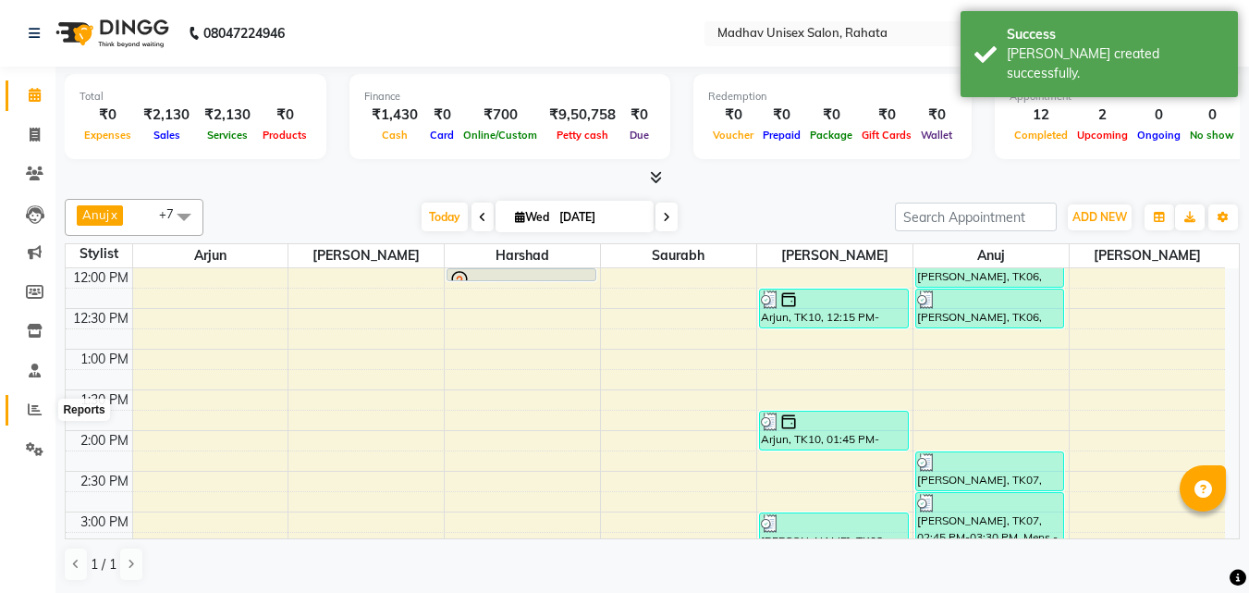
click at [30, 417] on span at bounding box center [34, 409] width 32 height 21
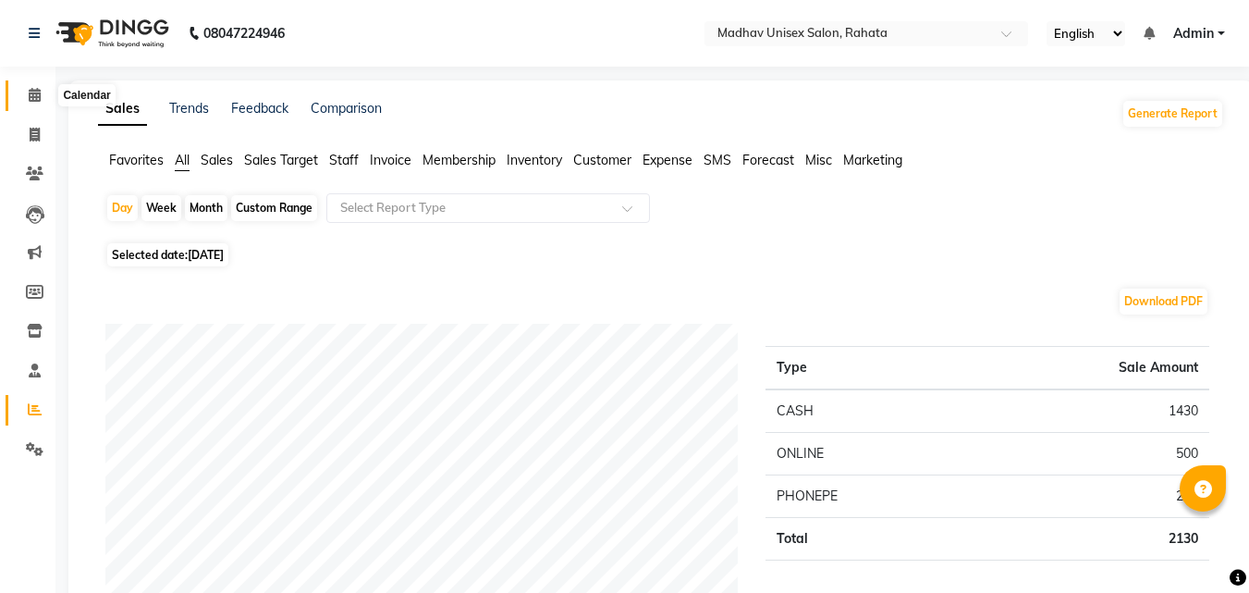
click at [36, 92] on icon at bounding box center [35, 95] width 12 height 14
